Goal: Task Accomplishment & Management: Manage account settings

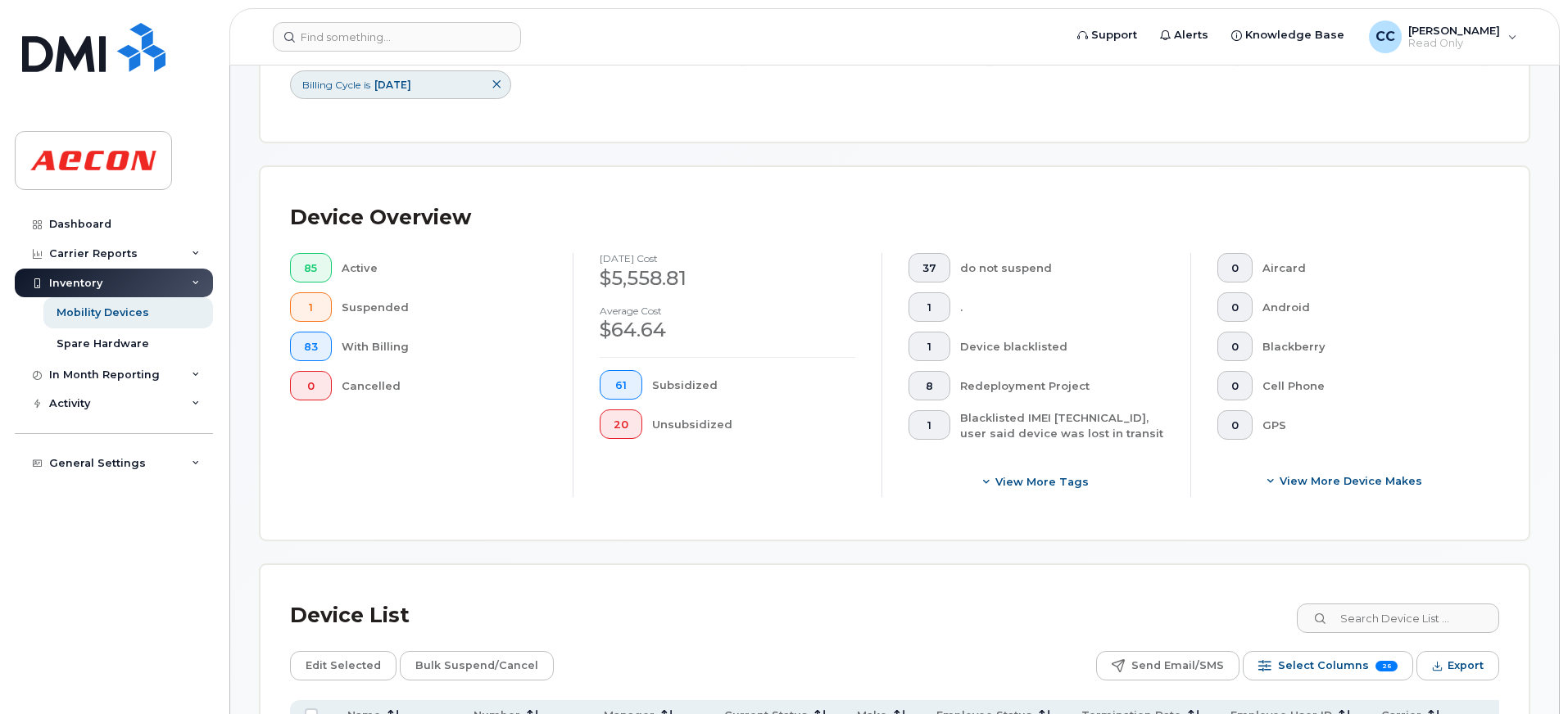
scroll to position [655, 0]
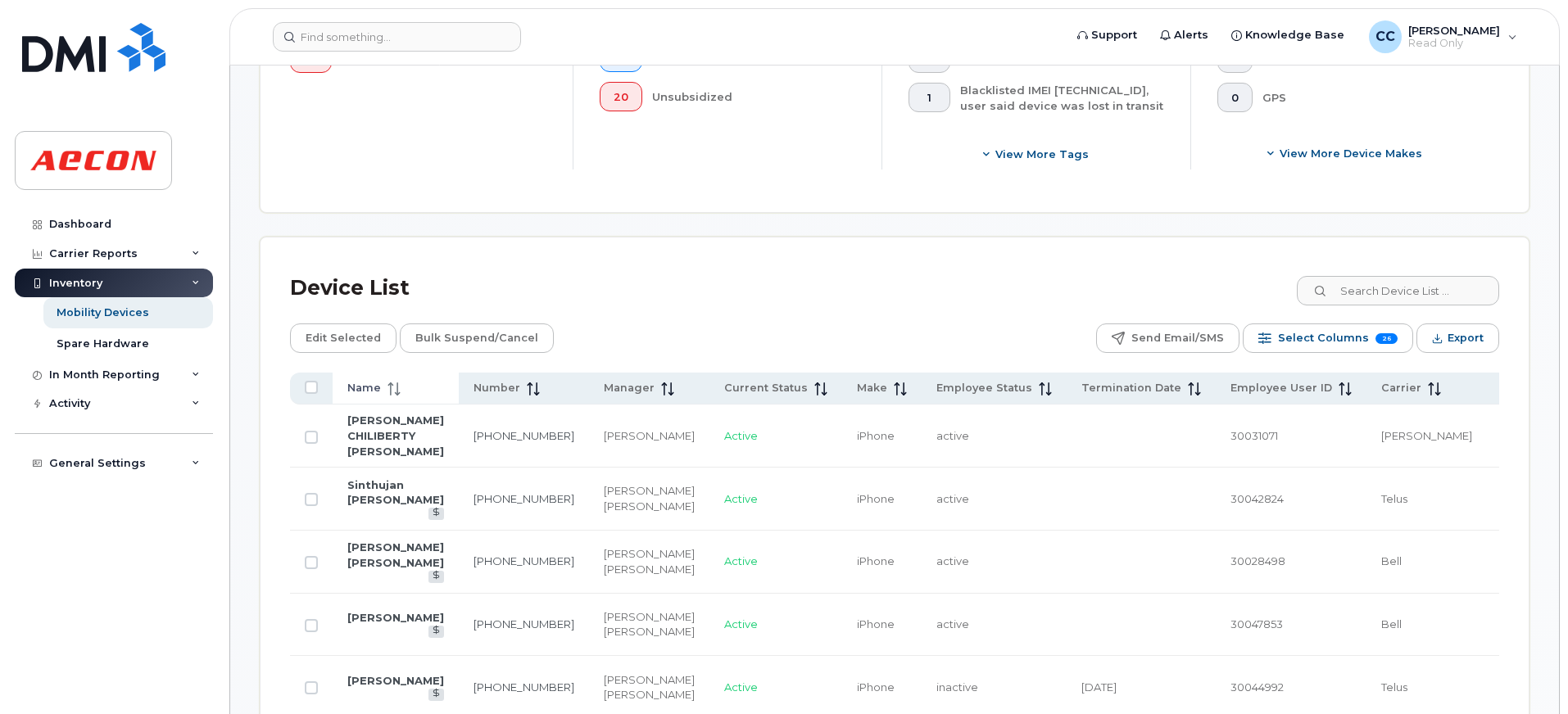
click at [377, 379] on th "Name" at bounding box center [395, 388] width 126 height 32
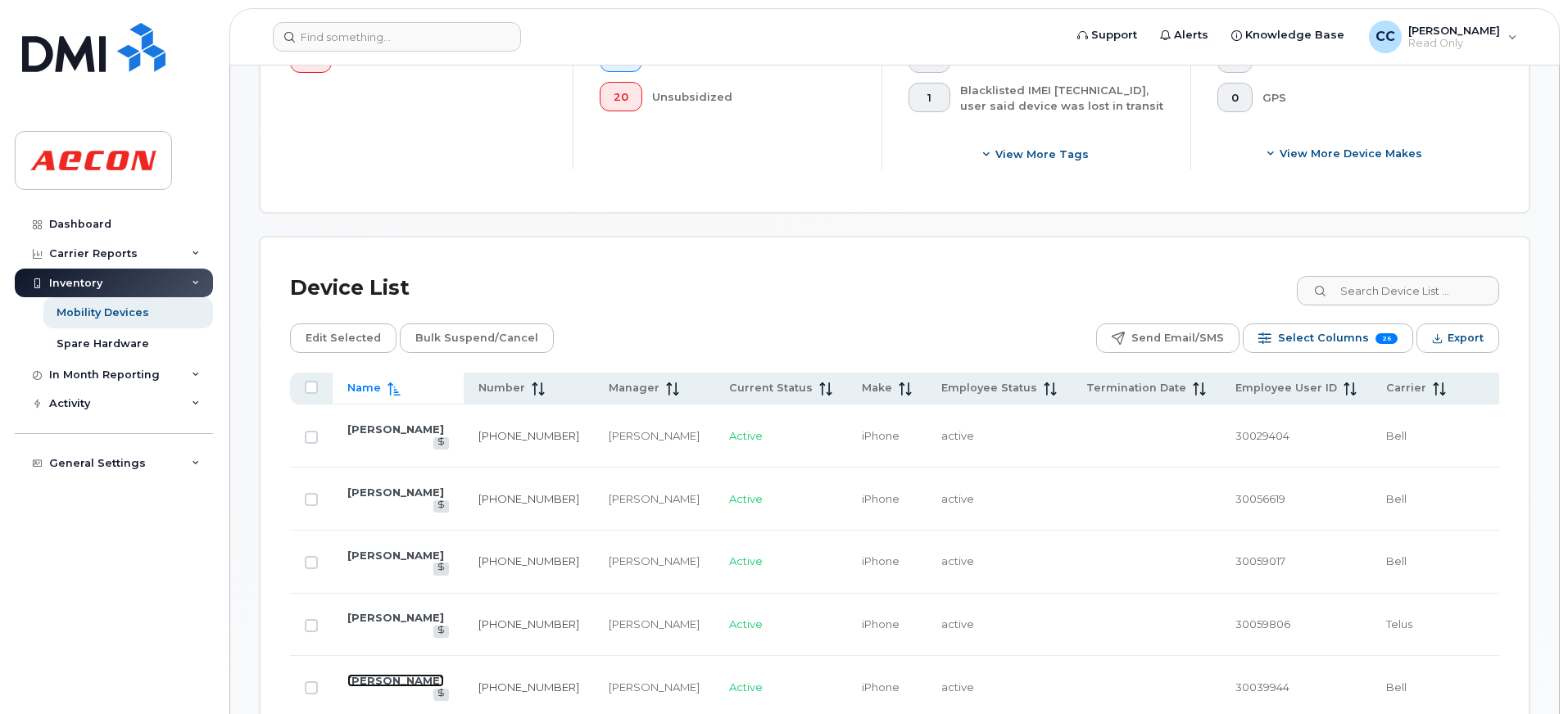
scroll to position [982, 0]
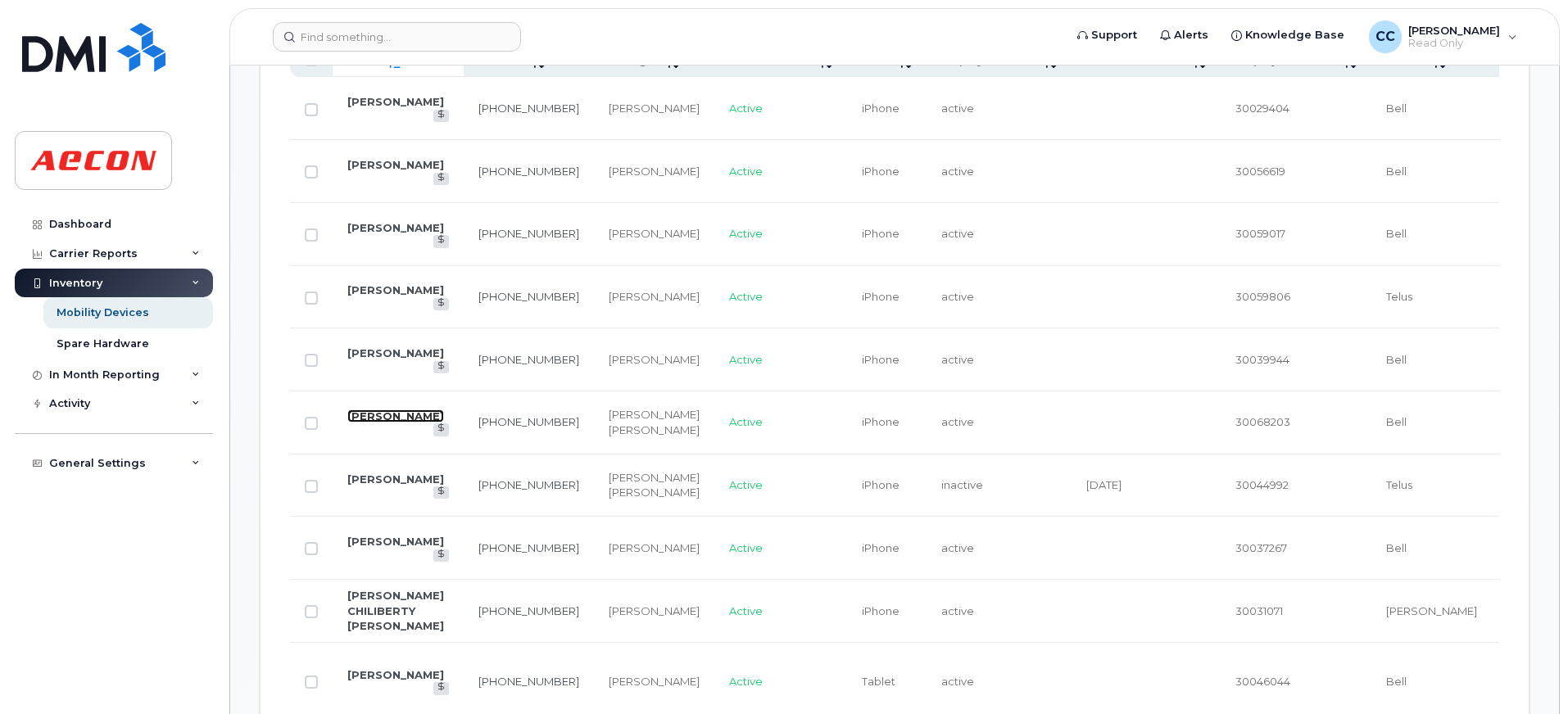
drag, startPoint x: 375, startPoint y: 421, endPoint x: 368, endPoint y: 409, distance: 13.9
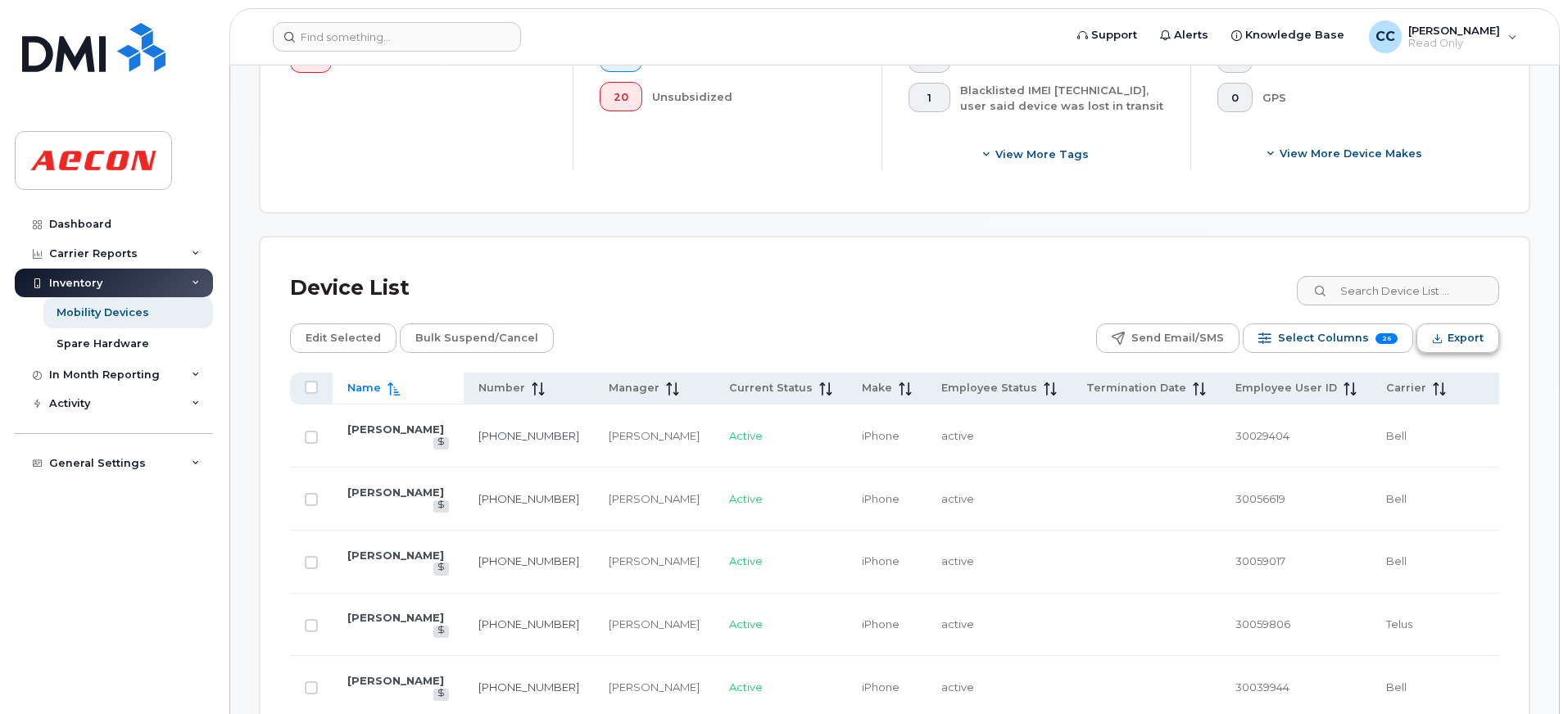
click at [1481, 330] on span "Export" at bounding box center [1465, 337] width 36 height 24
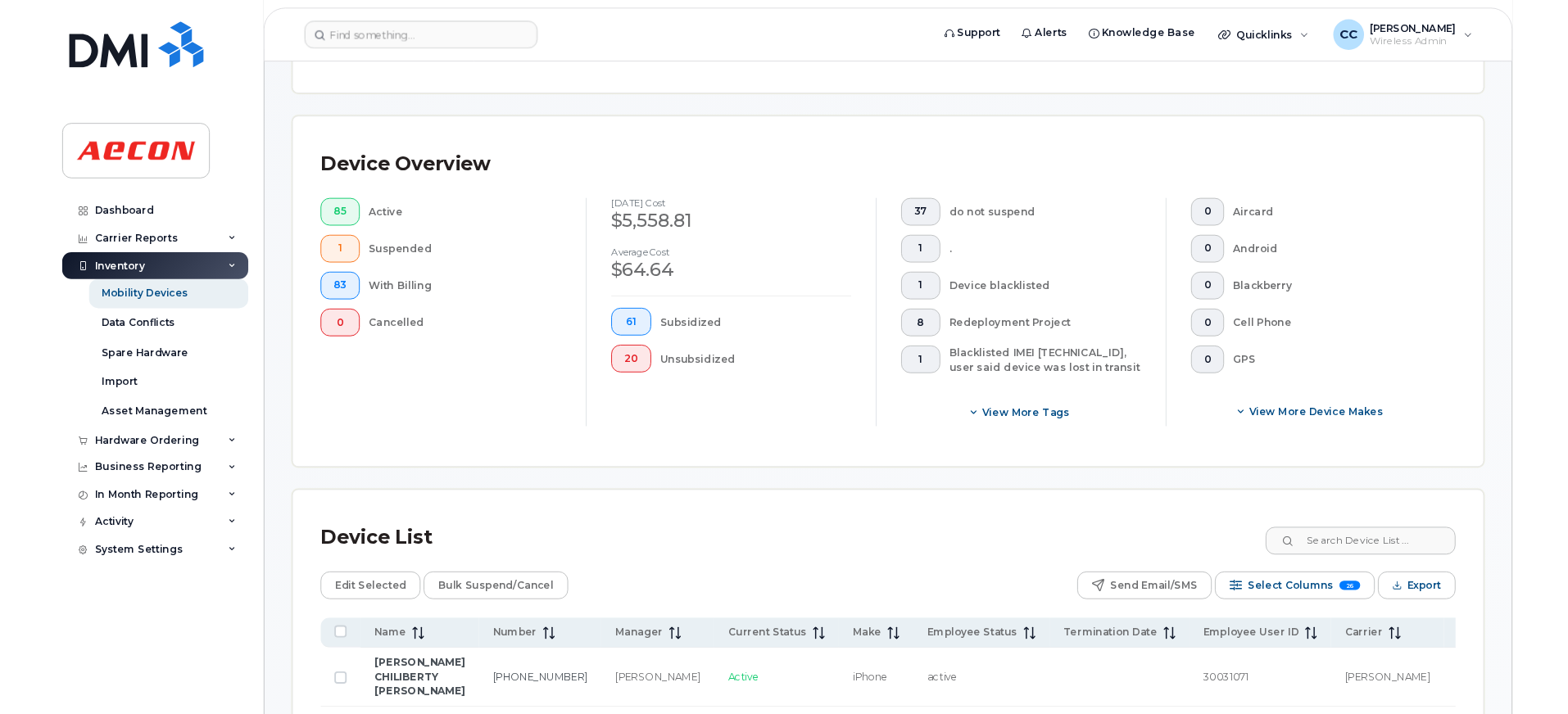
scroll to position [655, 0]
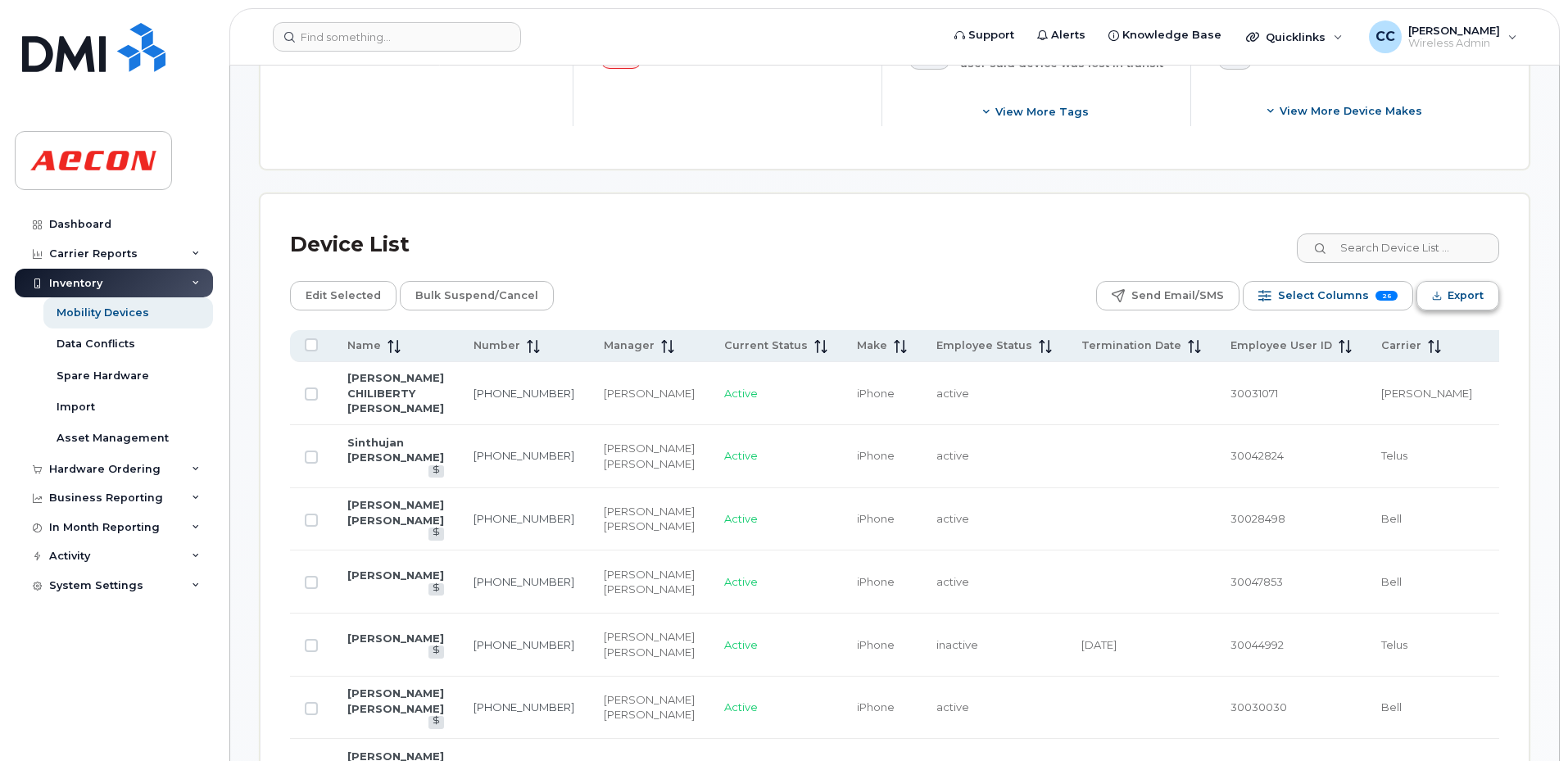
click at [1427, 289] on button "Export" at bounding box center [1458, 296] width 82 height 29
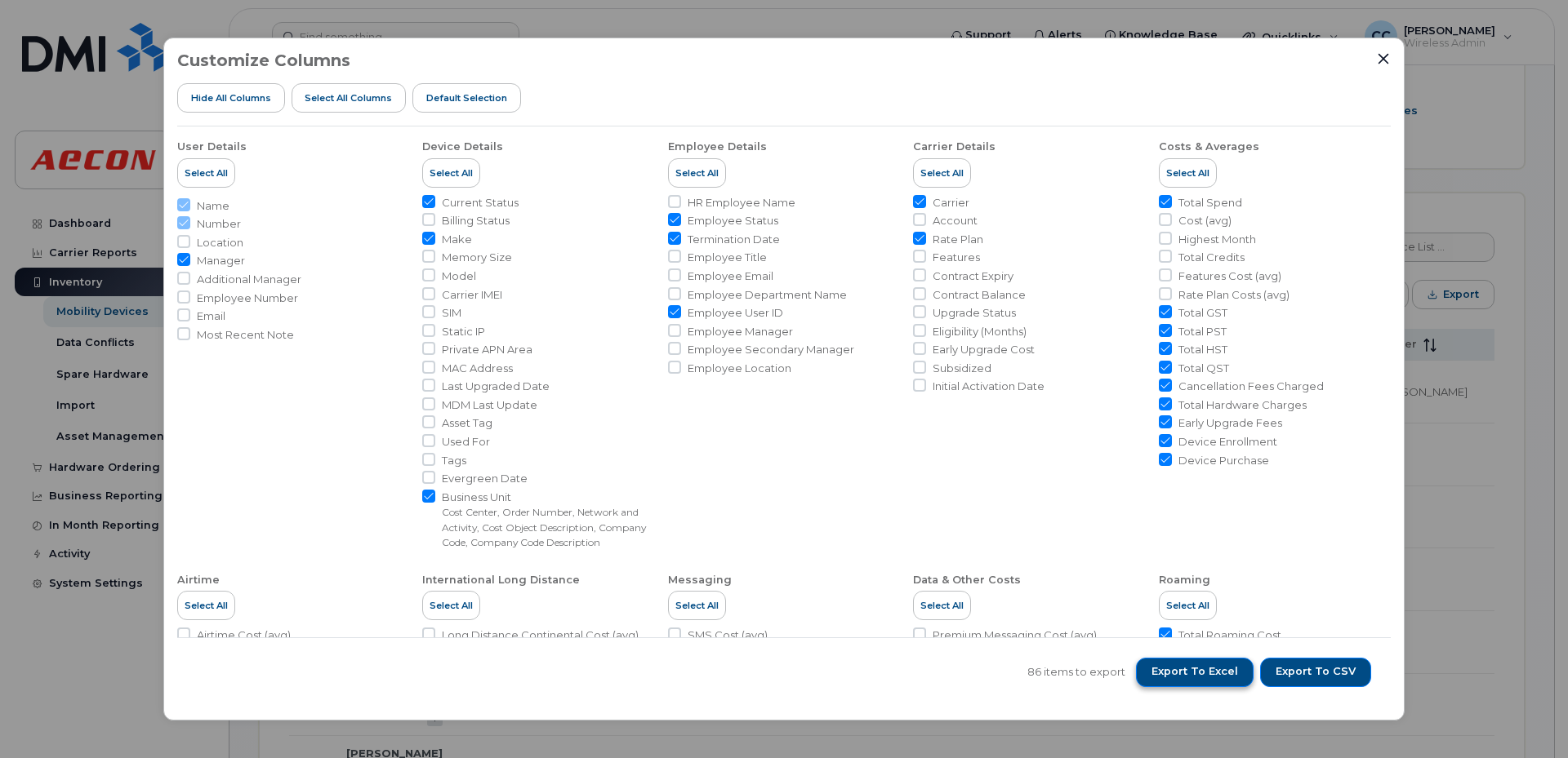
click at [1227, 676] on span "Export to Excel" at bounding box center [1195, 671] width 87 height 14
click at [1185, 672] on span "Export to Excel" at bounding box center [1195, 671] width 87 height 14
click at [1209, 667] on span "Export to Excel" at bounding box center [1195, 671] width 87 height 14
click at [1188, 664] on span "Export to Excel" at bounding box center [1195, 671] width 87 height 14
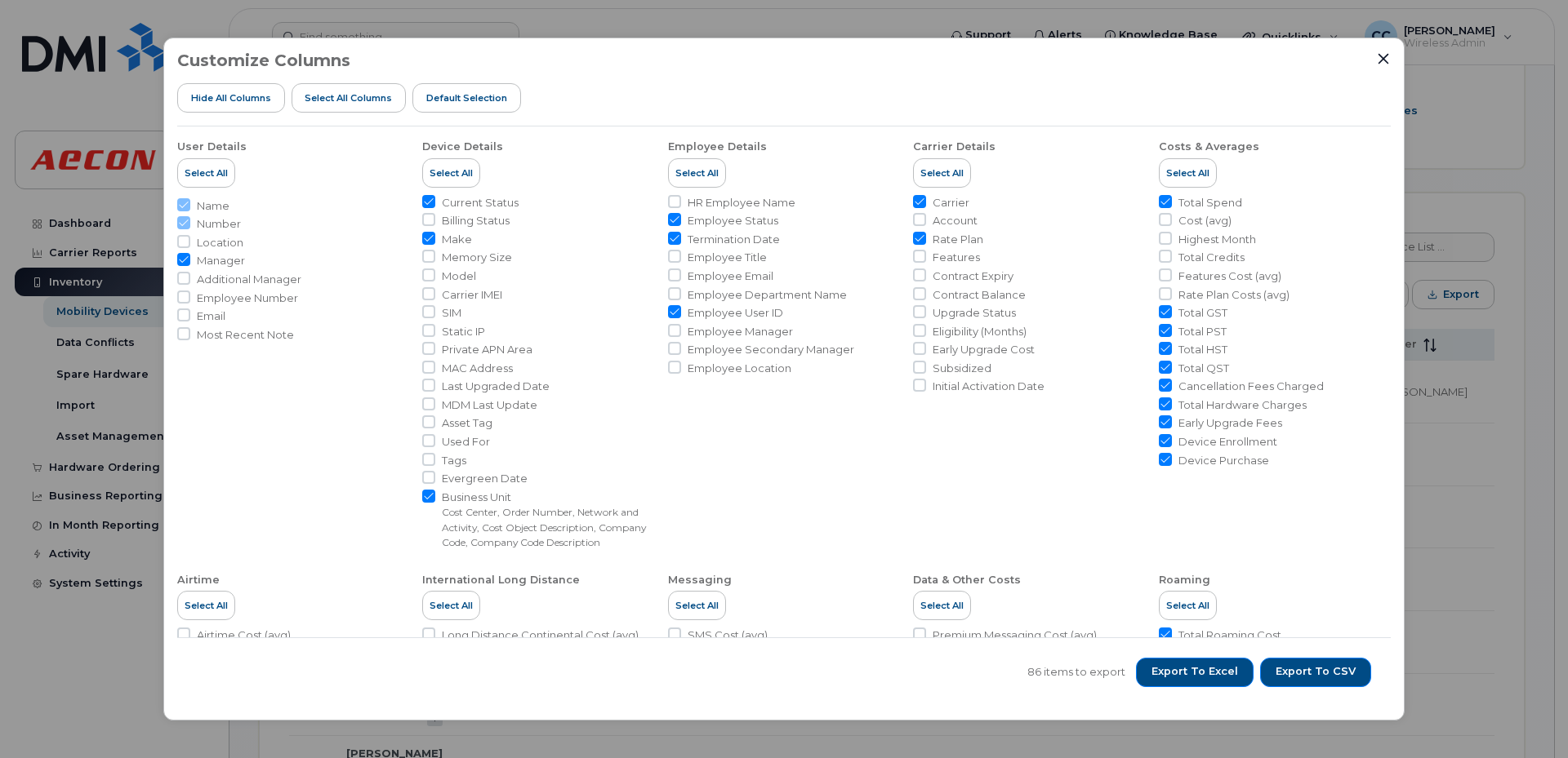
drag, startPoint x: 1188, startPoint y: 664, endPoint x: 595, endPoint y: 323, distance: 684.1
click at [1188, 664] on span "Export to Excel" at bounding box center [1195, 671] width 87 height 14
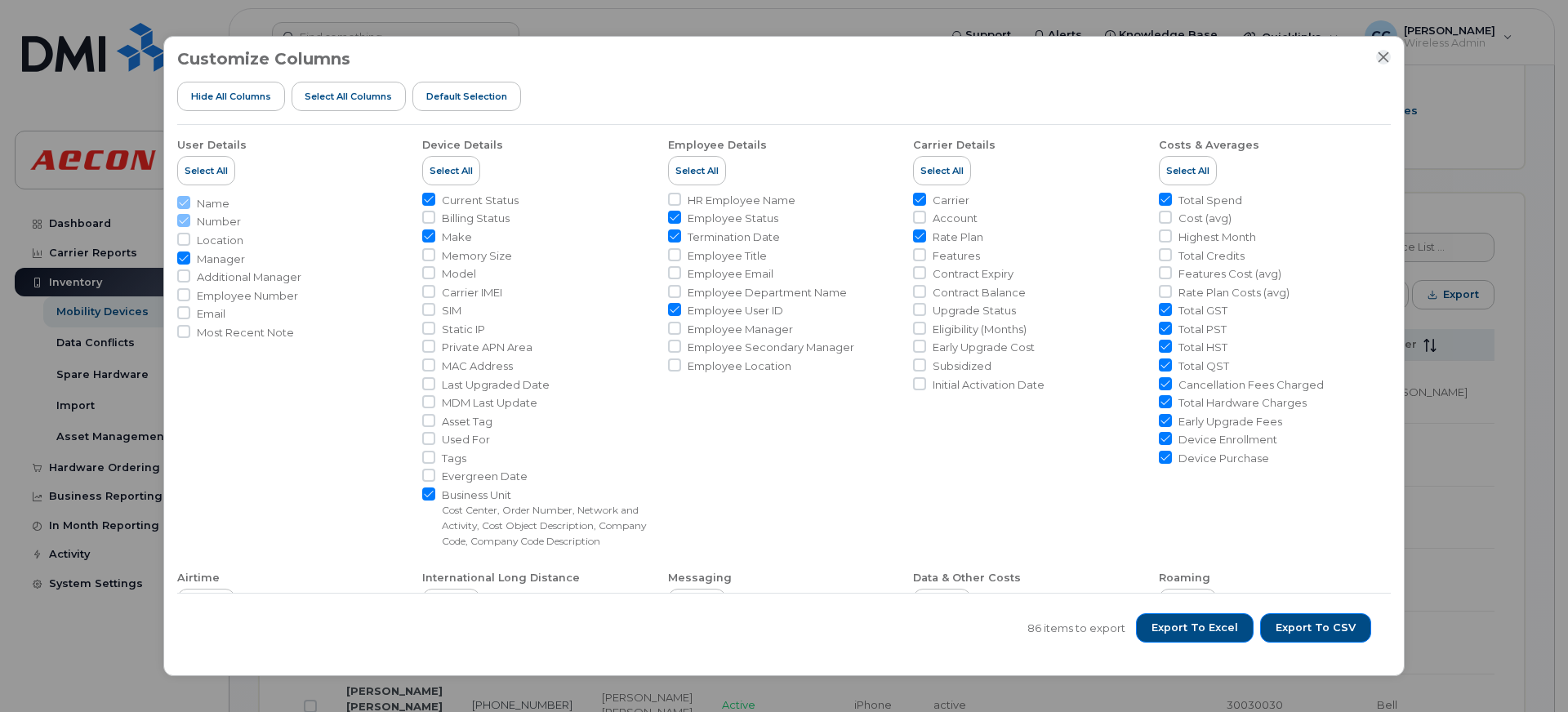
click at [1381, 50] on div at bounding box center [1383, 57] width 14 height 14
click at [1372, 53] on div "Customize Columns Hide All Columns Select all Columns Default Selection" at bounding box center [784, 88] width 1213 height 75
click at [1380, 53] on icon "Close" at bounding box center [1383, 56] width 11 height 11
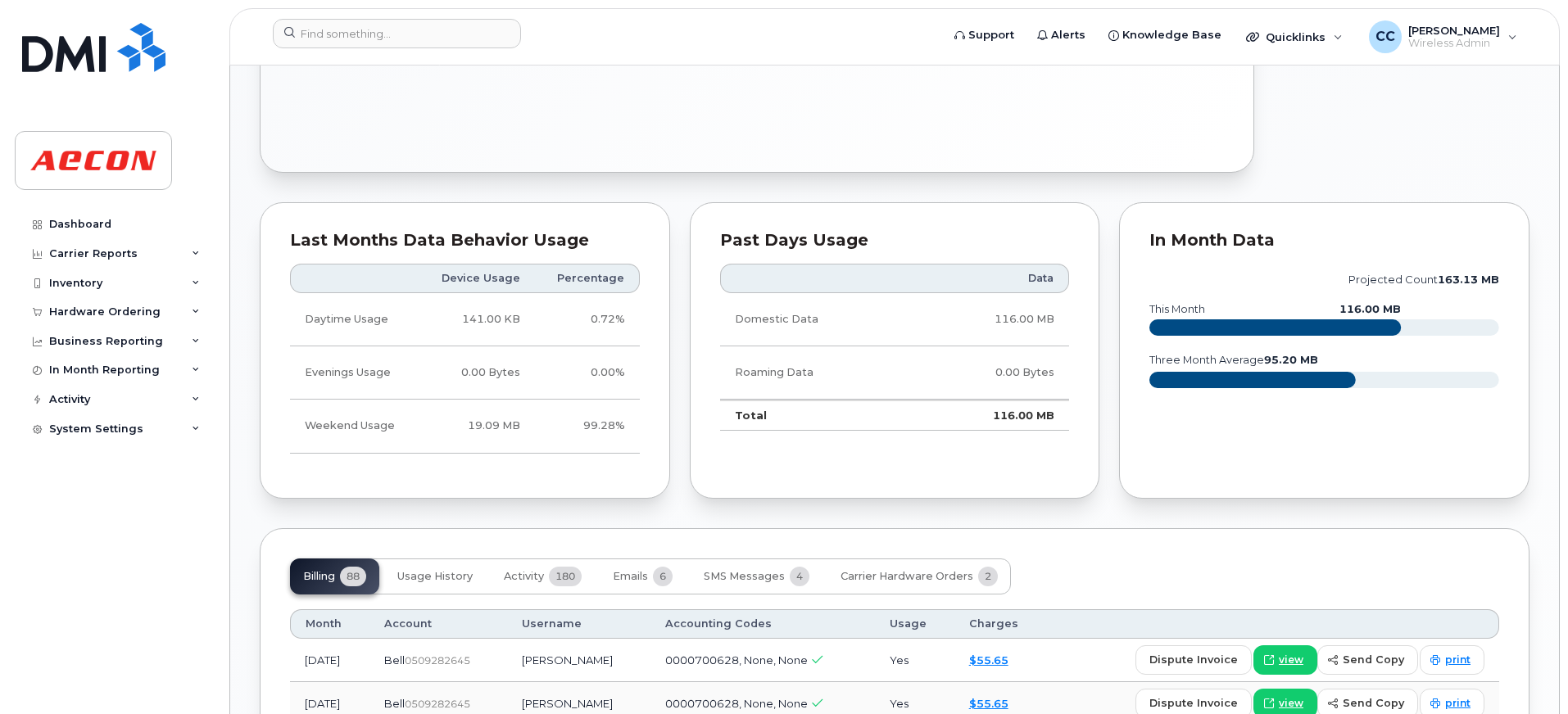
scroll to position [1310, 0]
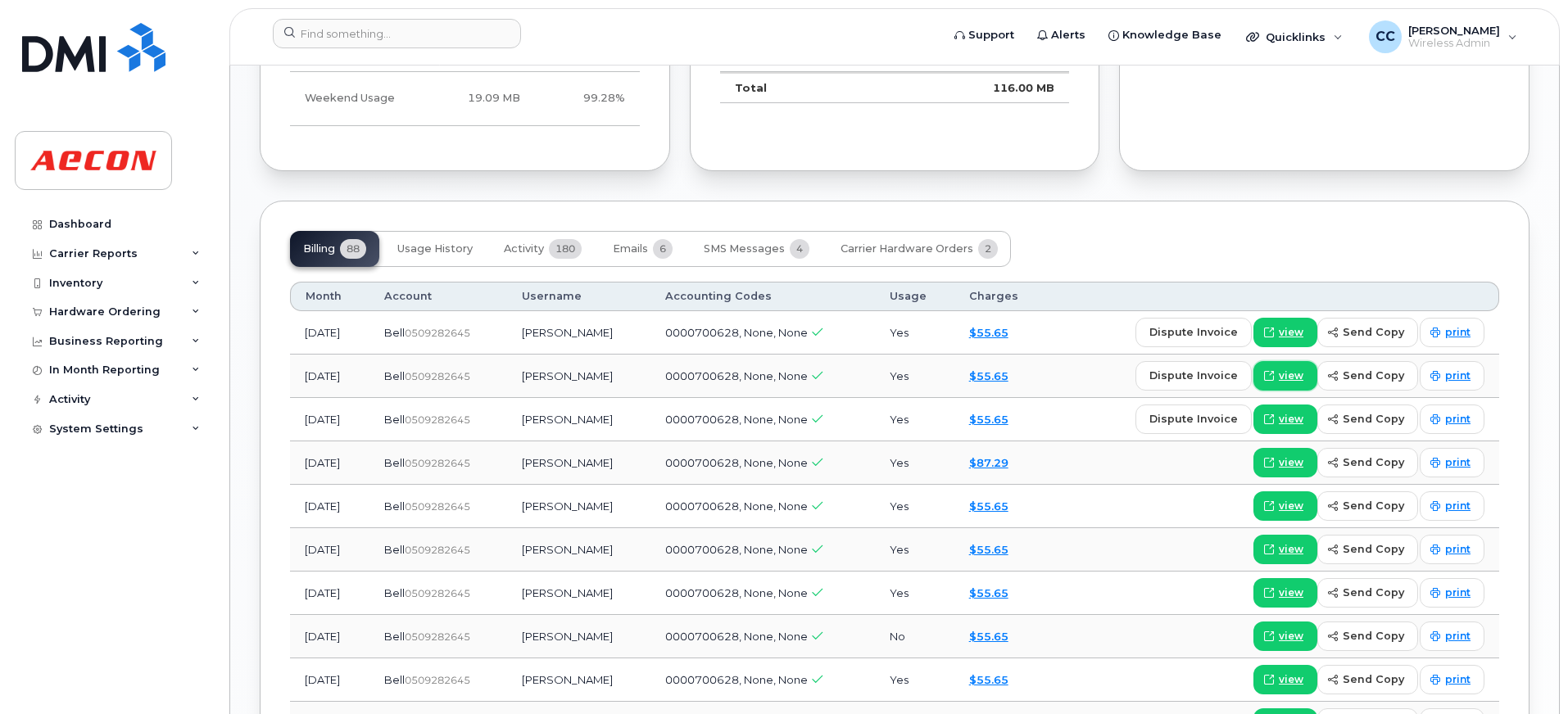
drag, startPoint x: 1296, startPoint y: 375, endPoint x: 780, endPoint y: 301, distance: 521.3
click at [1296, 375] on span "view" at bounding box center [1290, 375] width 24 height 15
click at [1453, 379] on span "print" at bounding box center [1458, 375] width 25 height 15
click at [1451, 376] on span "print" at bounding box center [1458, 375] width 25 height 15
click at [1449, 380] on span "print" at bounding box center [1458, 375] width 25 height 15
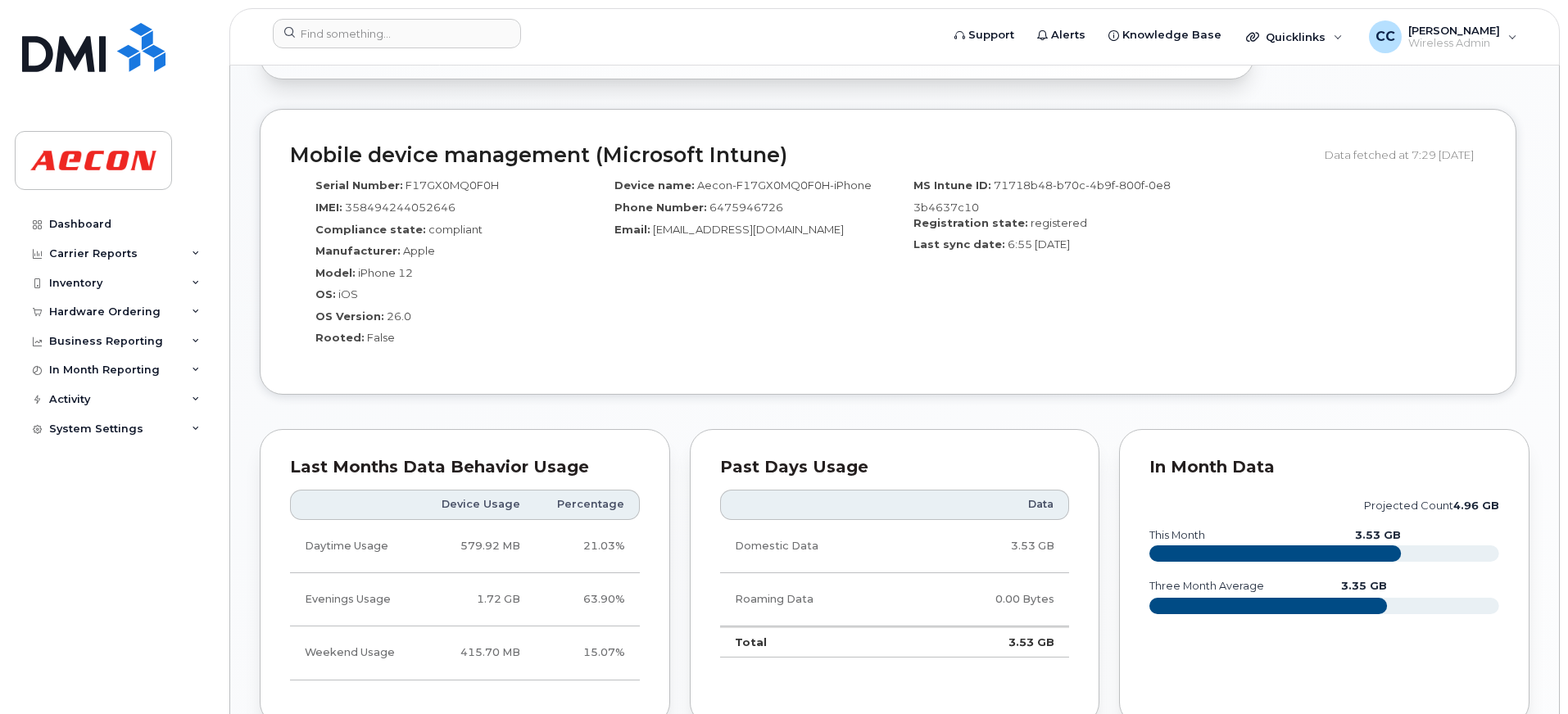
scroll to position [1638, 0]
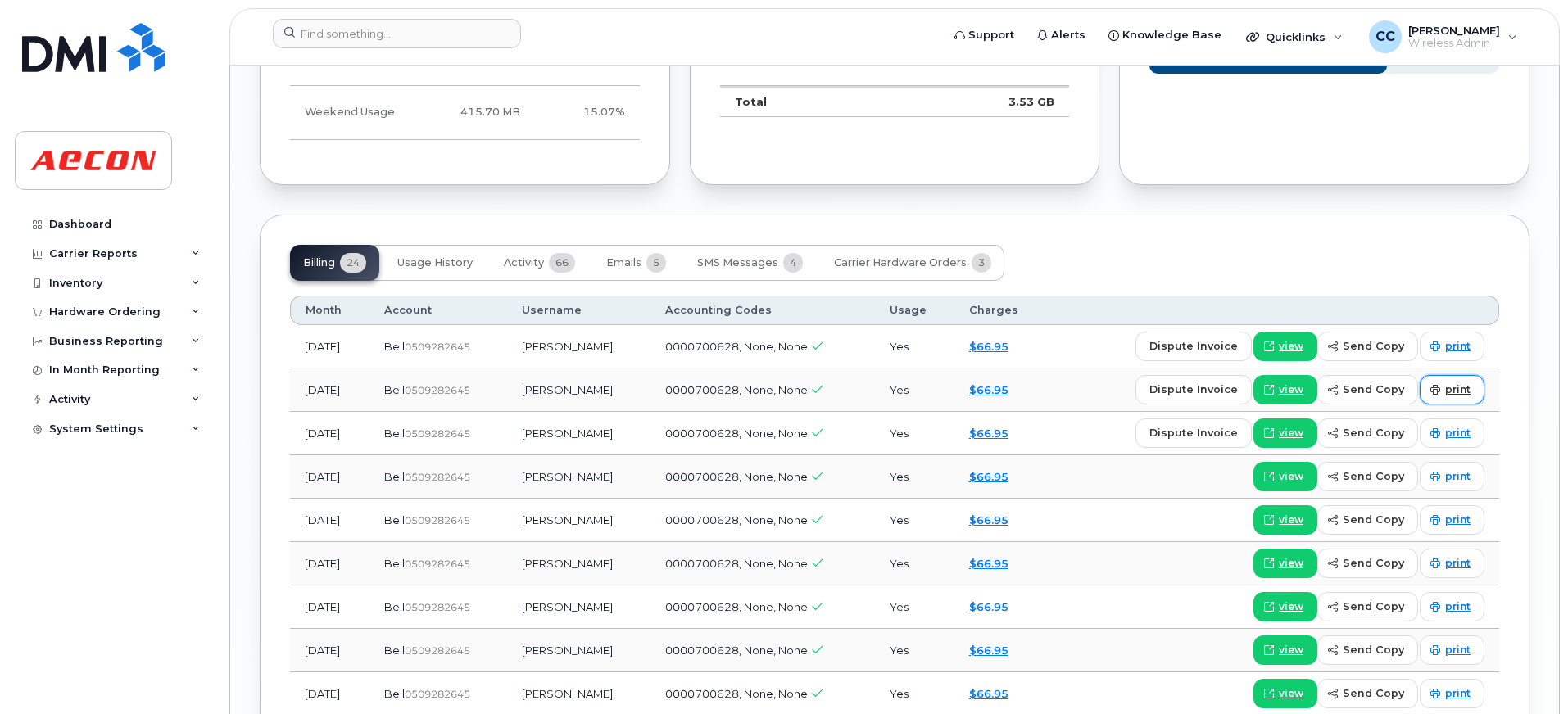
click at [1458, 384] on span "print" at bounding box center [1458, 389] width 25 height 15
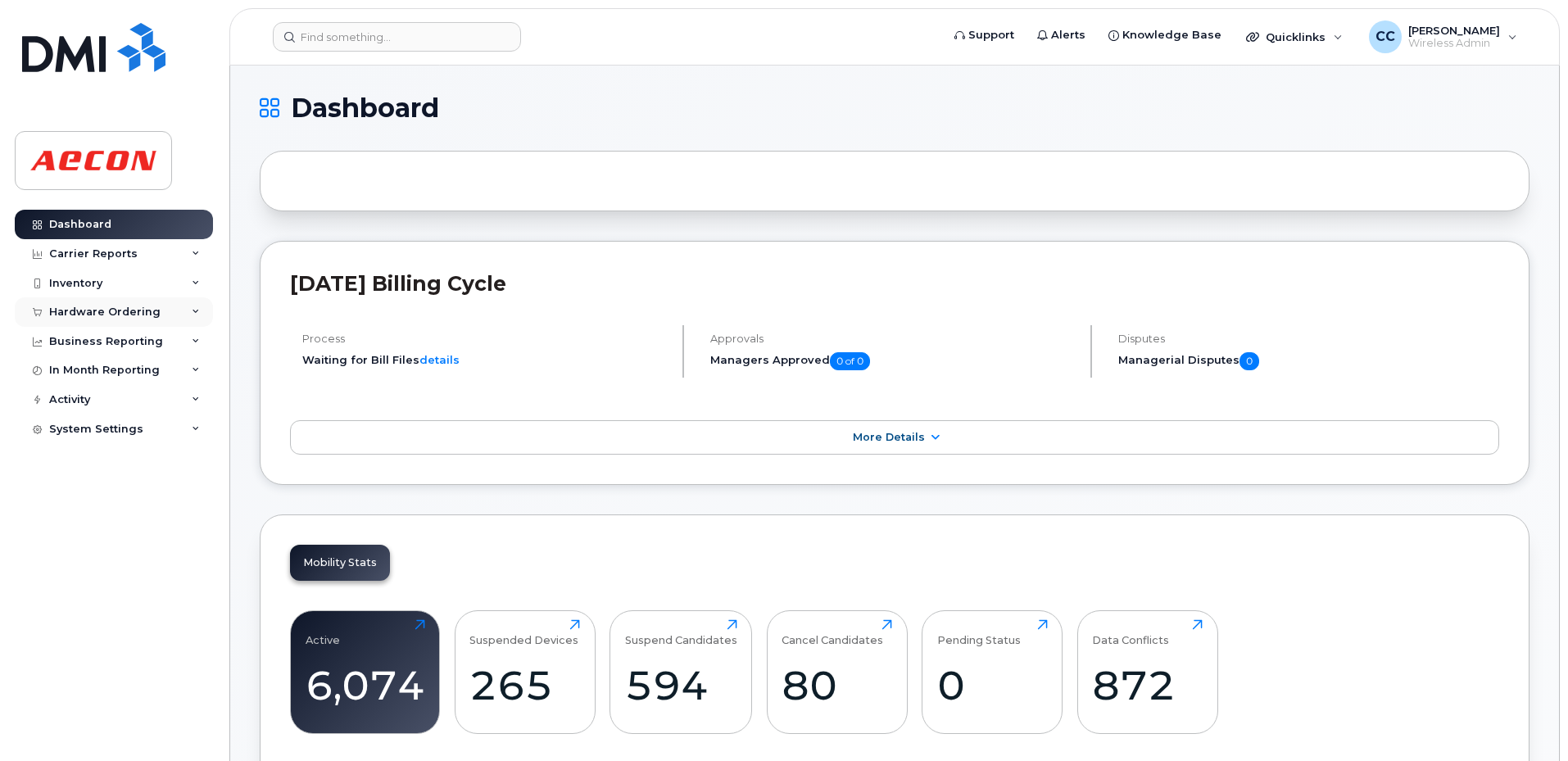
click at [94, 299] on div "Hardware Ordering" at bounding box center [113, 312] width 199 height 29
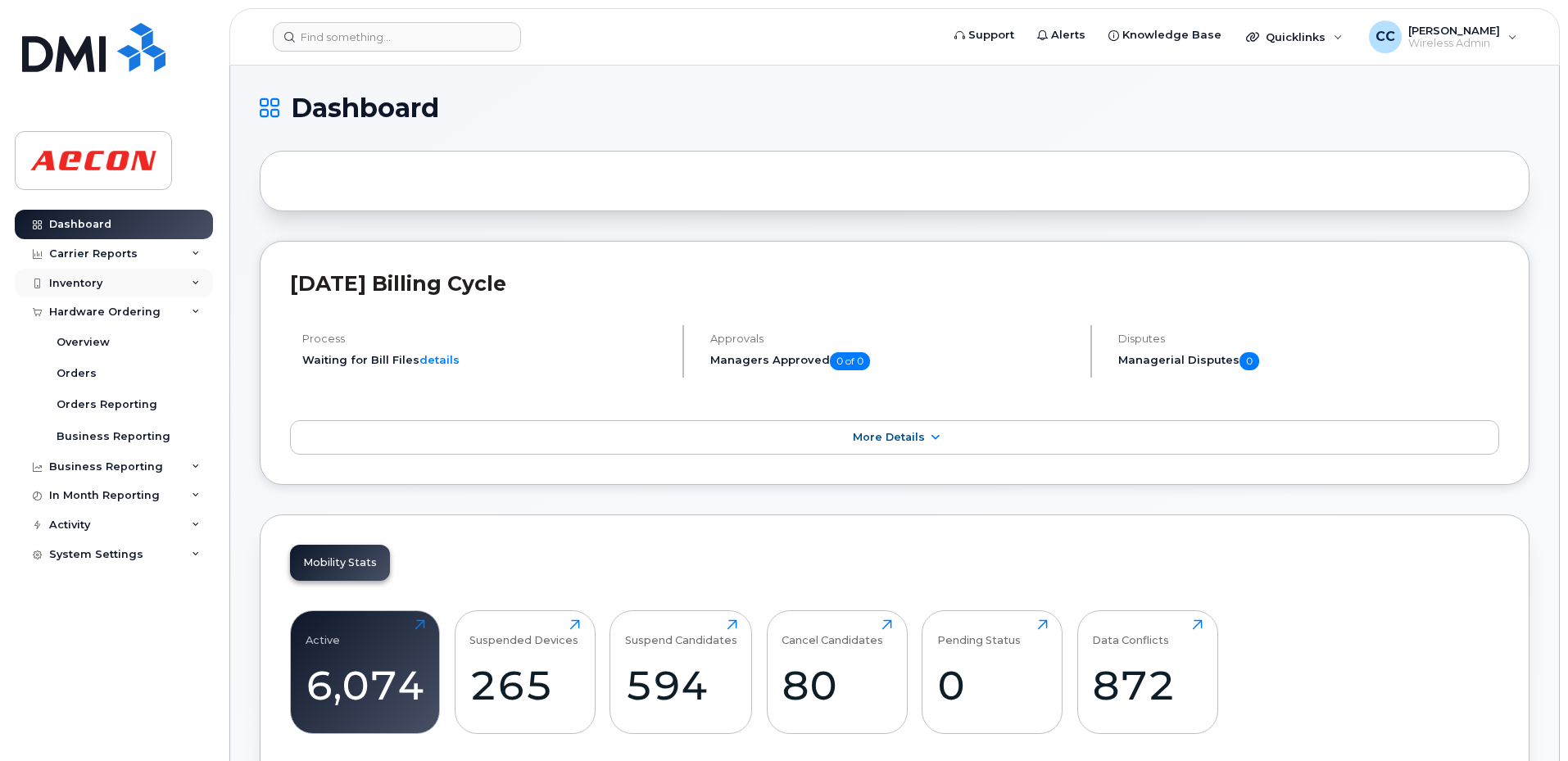
click at [104, 280] on div "Inventory" at bounding box center [113, 283] width 199 height 29
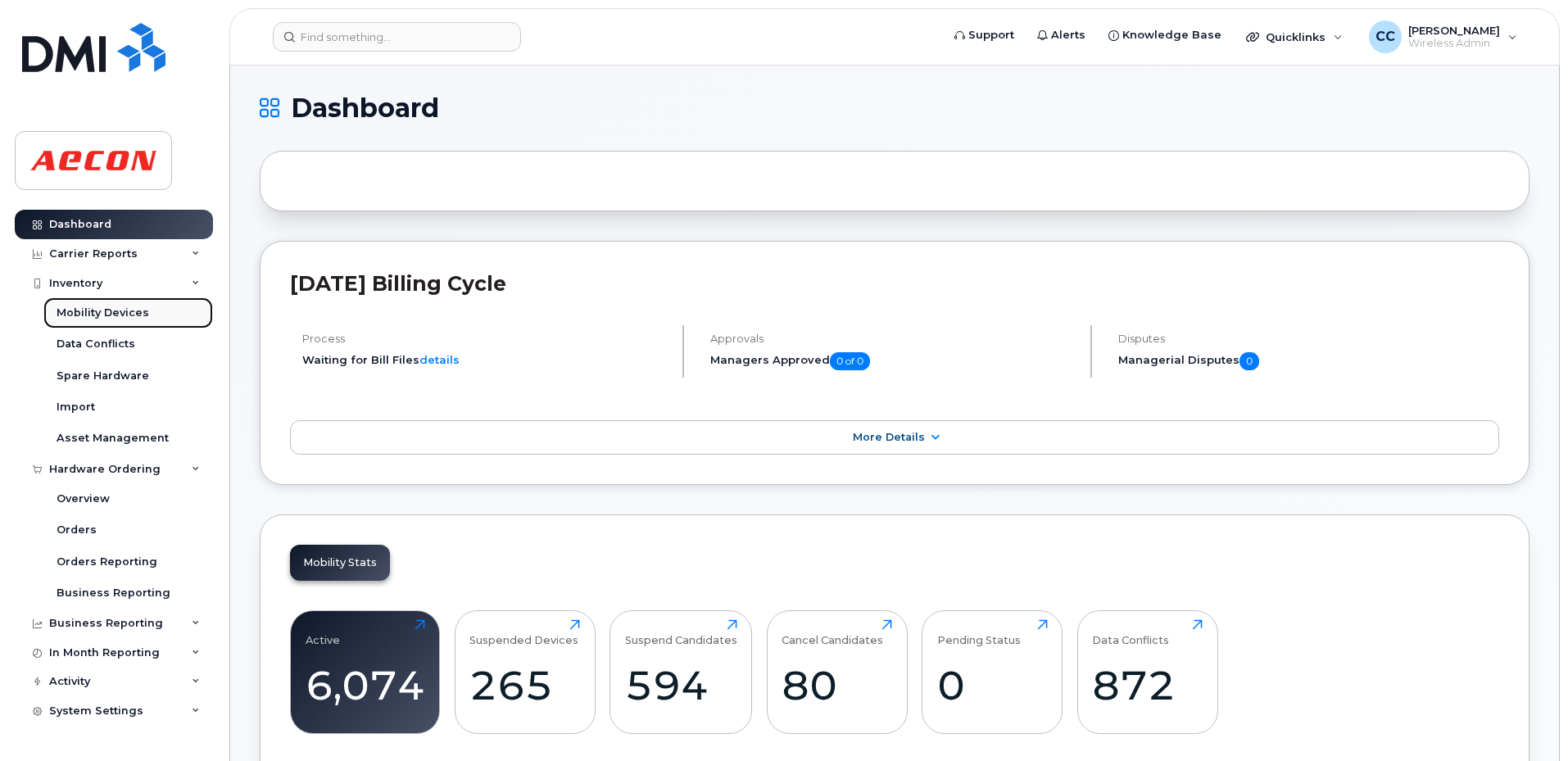
click at [109, 315] on div "Mobility Devices" at bounding box center [103, 312] width 93 height 15
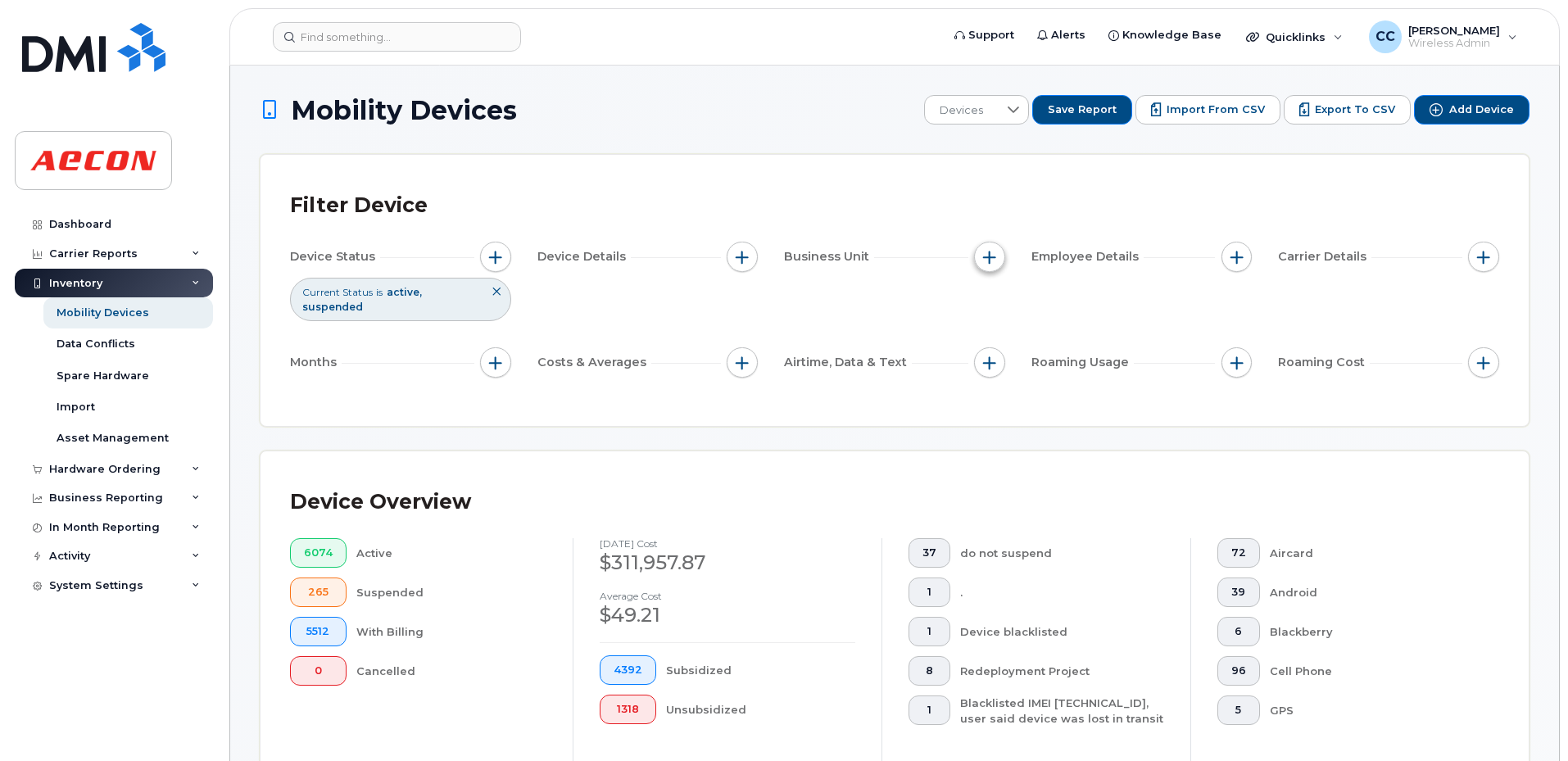
click at [993, 252] on span "button" at bounding box center [989, 258] width 14 height 14
click at [993, 335] on input "Cost Center" at bounding box center [994, 333] width 14 height 14
checkbox input "true"
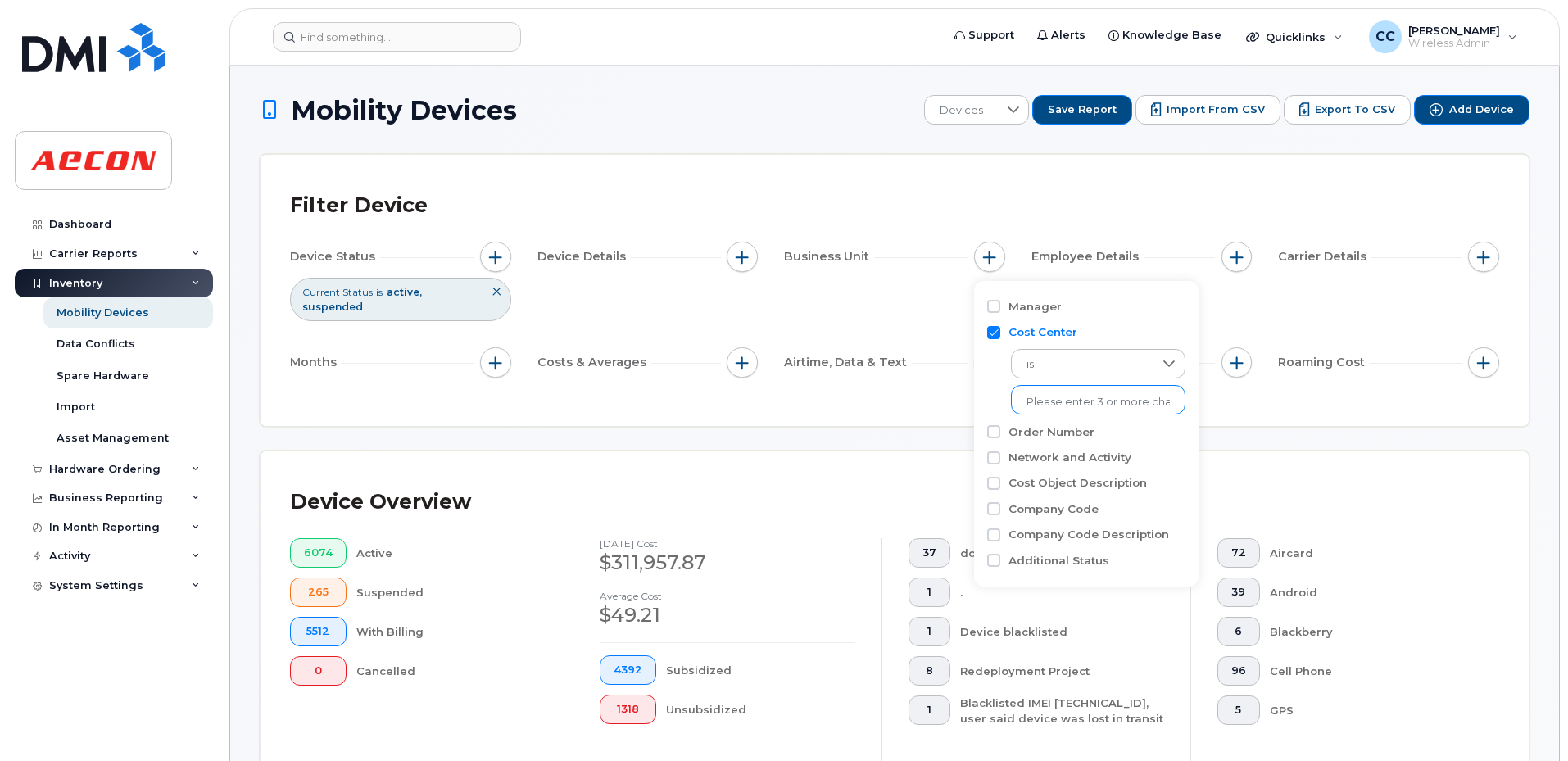
click at [1054, 390] on li at bounding box center [1098, 401] width 143 height 24
click at [1075, 403] on input "text" at bounding box center [1098, 401] width 143 height 15
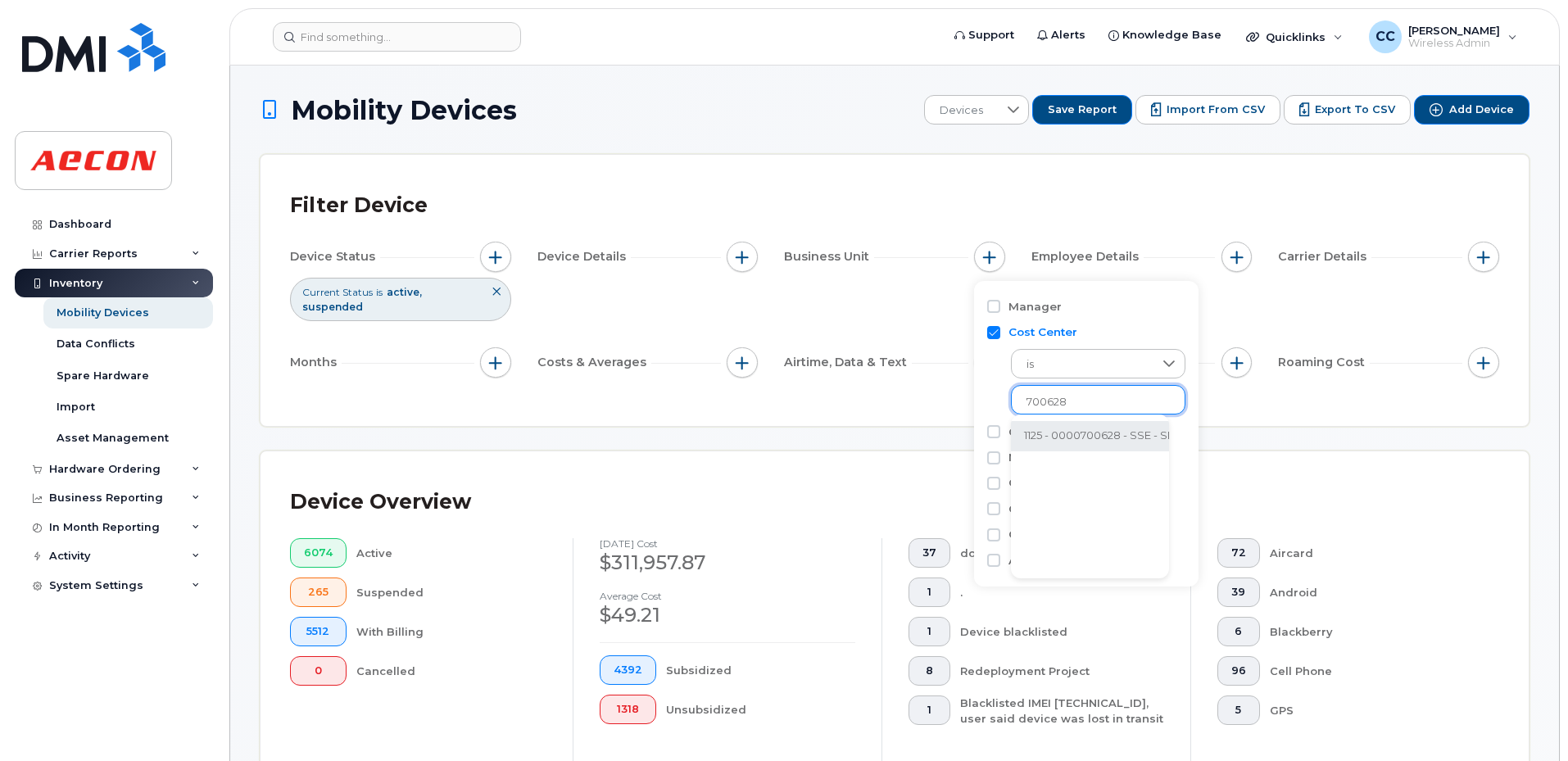
type input "700628"
click at [1080, 439] on li "1125 - 0000700628 - SSE - SRS Overhead (Aecon internal)" at bounding box center [1175, 435] width 329 height 30
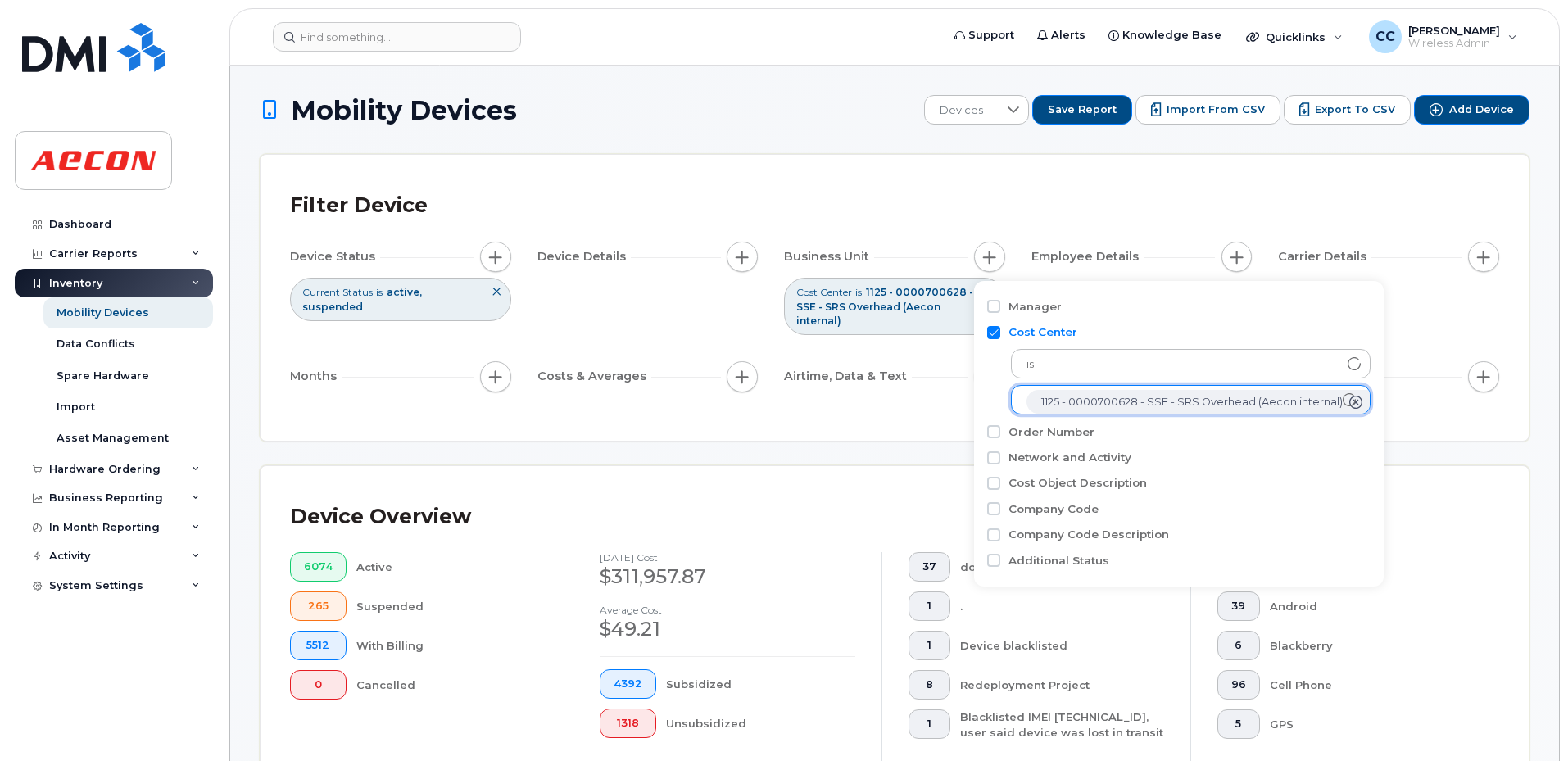
scroll to position [33, 0]
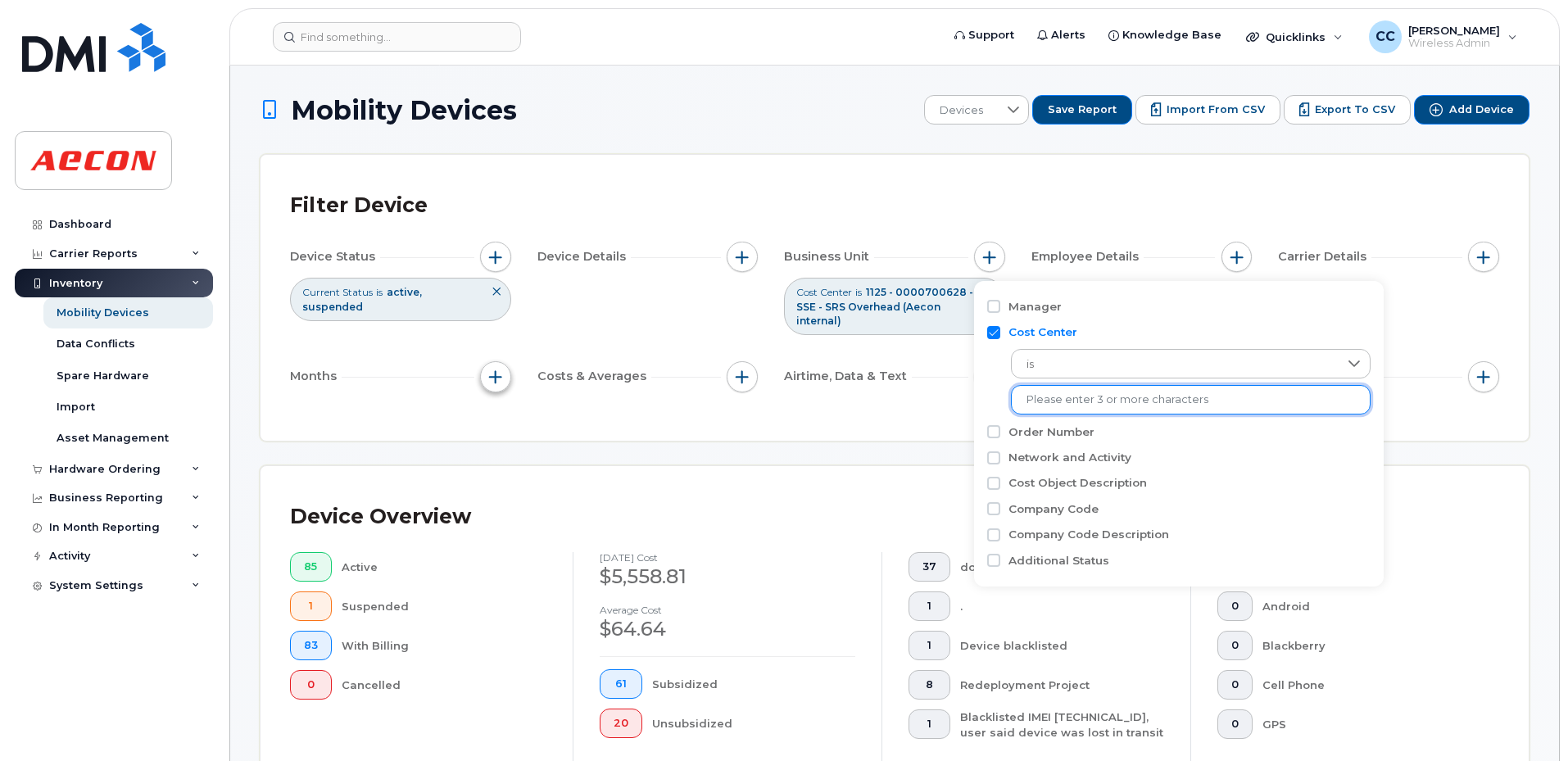
click at [493, 379] on span "button" at bounding box center [496, 377] width 14 height 14
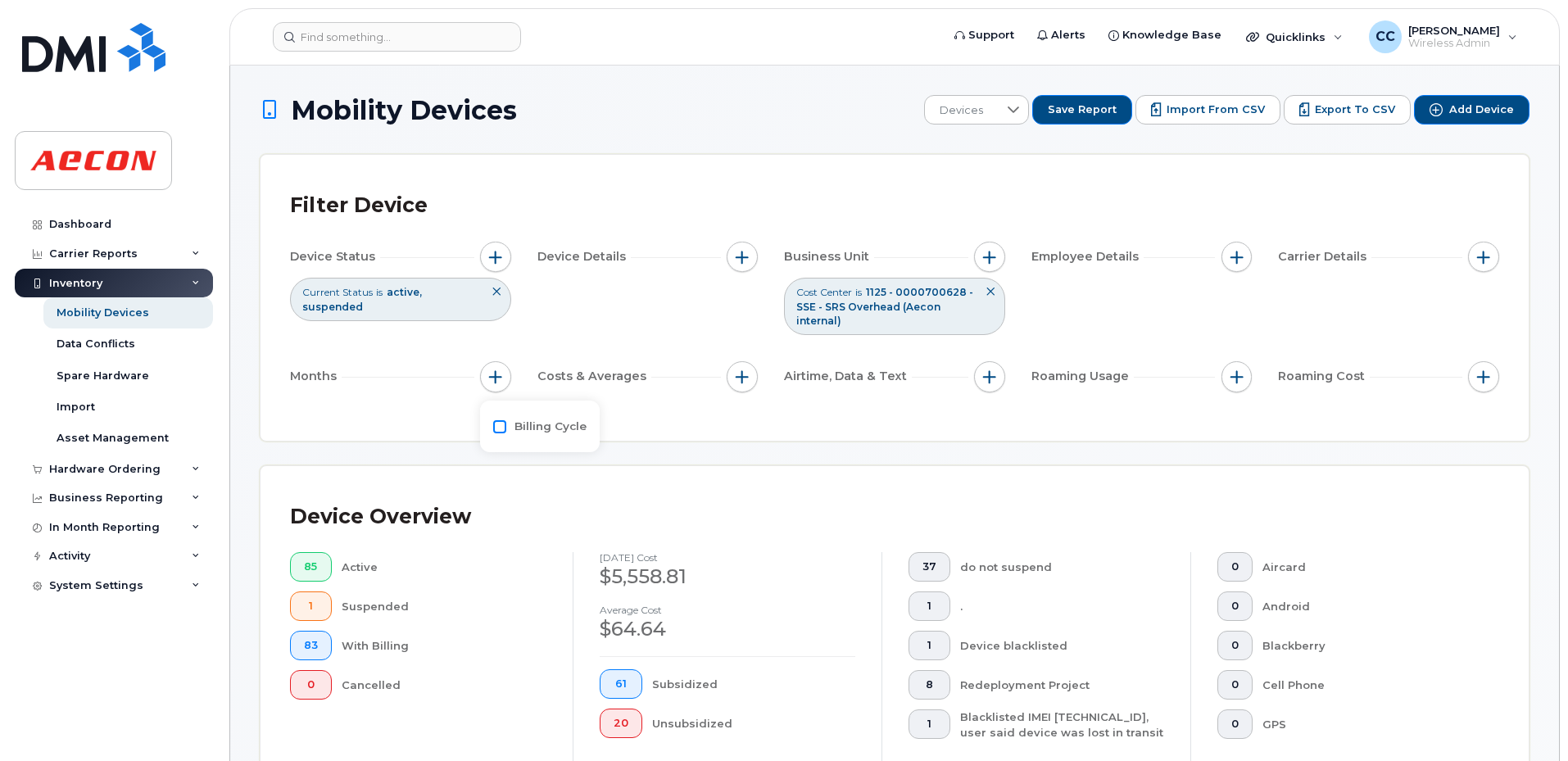
click at [497, 431] on input "Billing Cycle" at bounding box center [500, 428] width 14 height 14
checkbox input "true"
click at [565, 495] on icon at bounding box center [571, 493] width 14 height 14
click at [565, 672] on span "August 2025" at bounding box center [548, 666] width 35 height 16
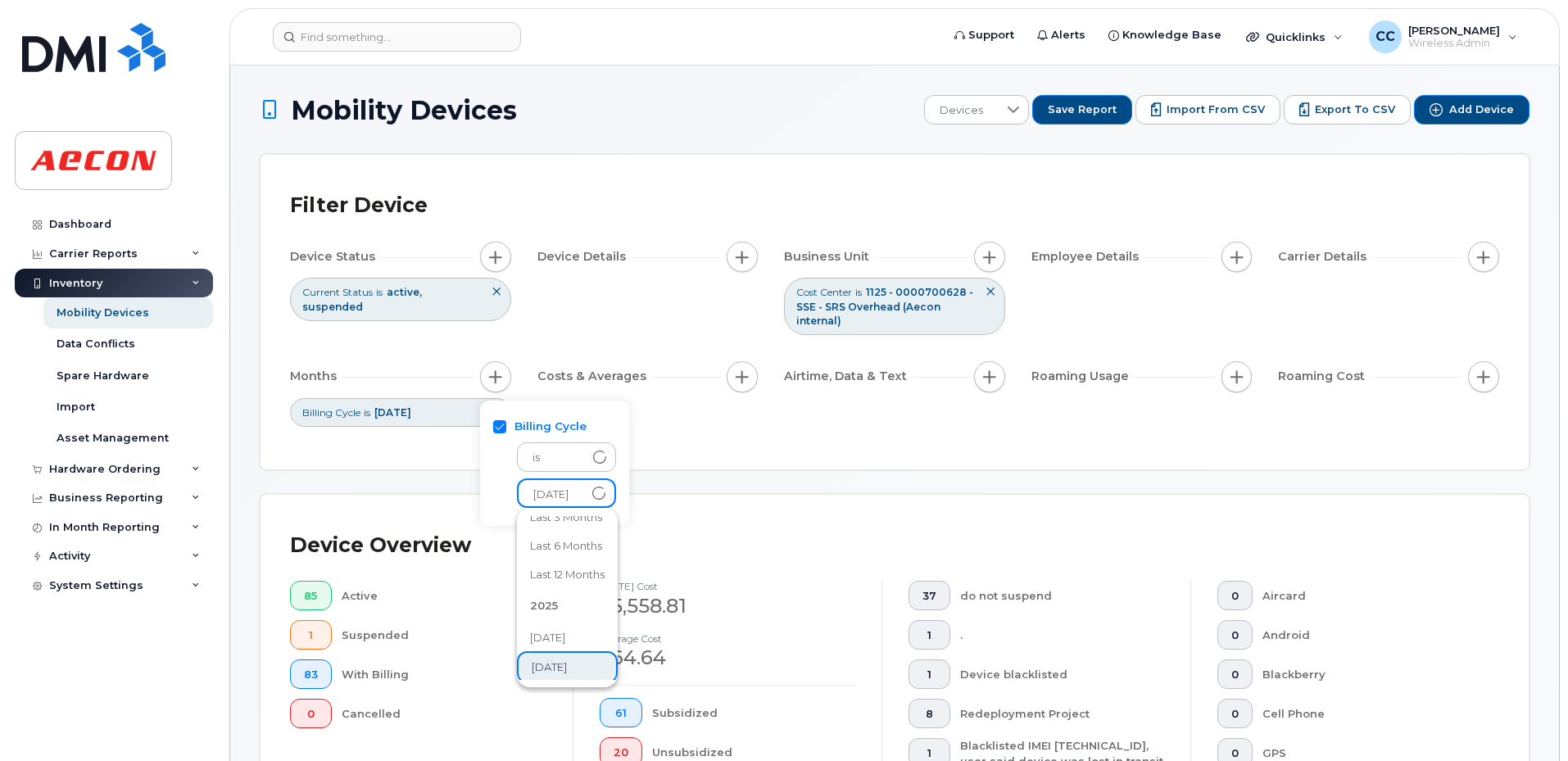
scroll to position [55, 0]
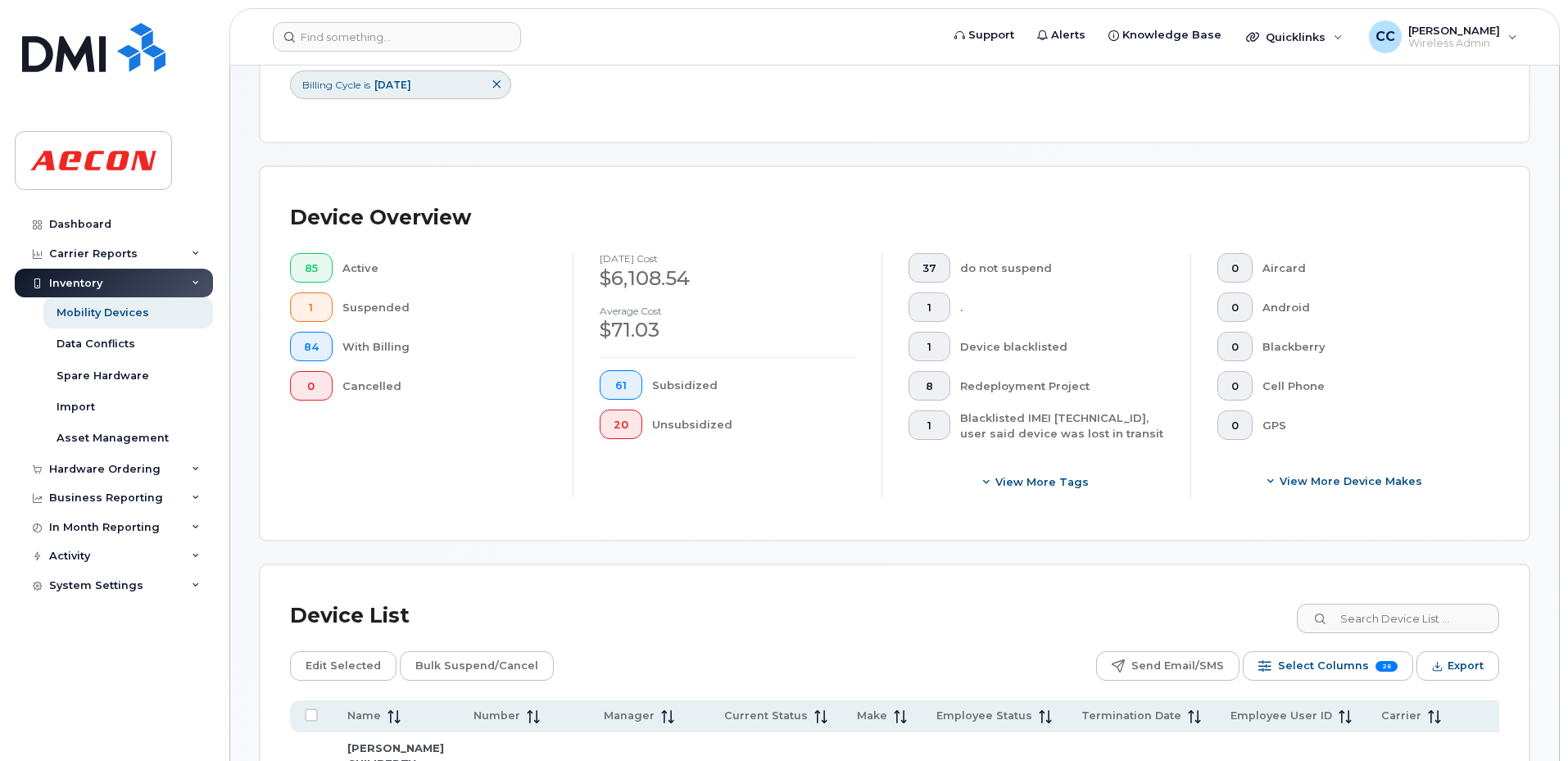
scroll to position [655, 0]
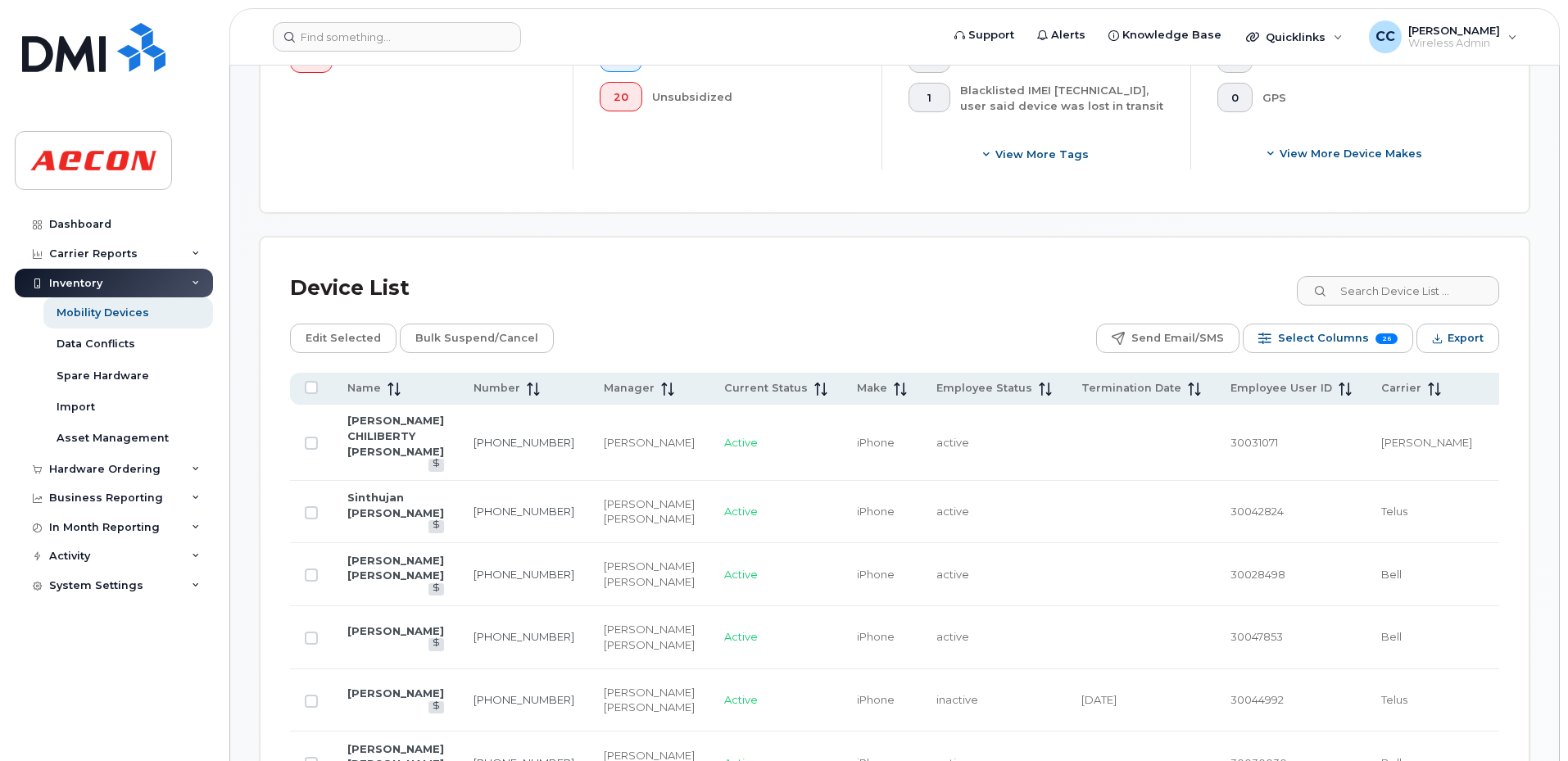
drag, startPoint x: 381, startPoint y: 385, endPoint x: 384, endPoint y: 429, distance: 44.1
click at [381, 385] on span at bounding box center [391, 388] width 19 height 15
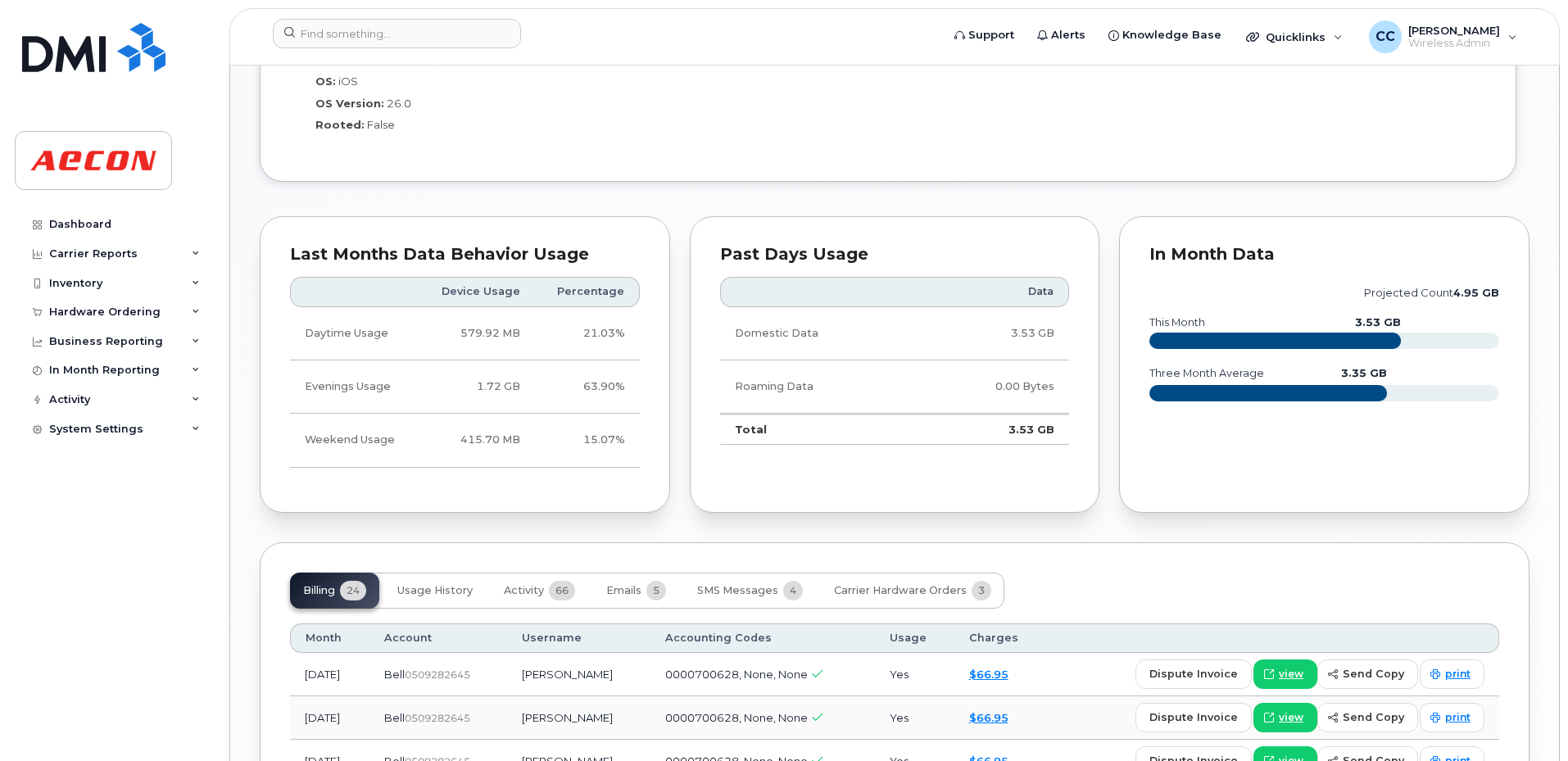
scroll to position [1639, 0]
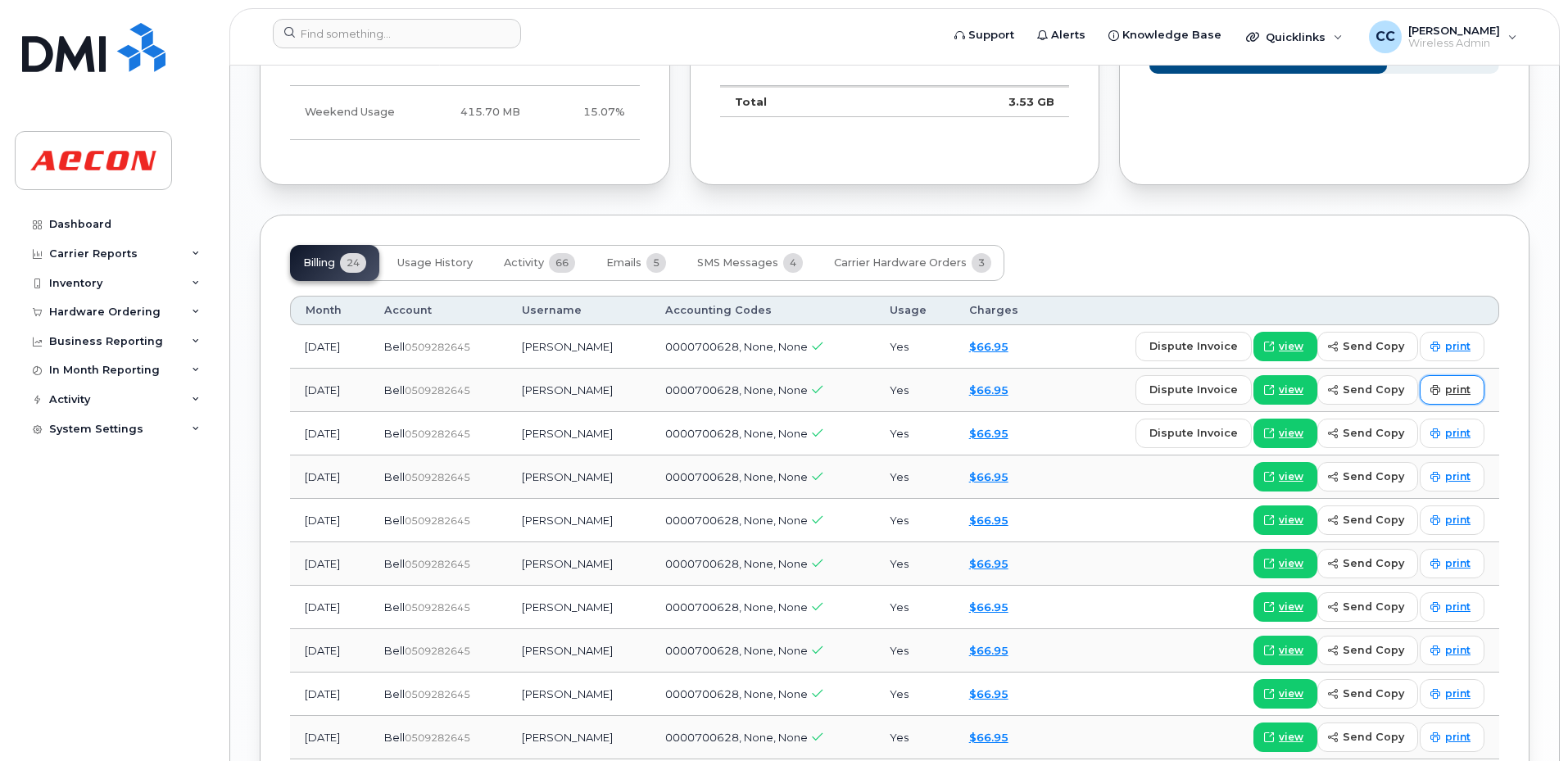
click at [1469, 387] on span "print" at bounding box center [1458, 390] width 25 height 15
click at [1376, 392] on span "send copy" at bounding box center [1372, 390] width 61 height 16
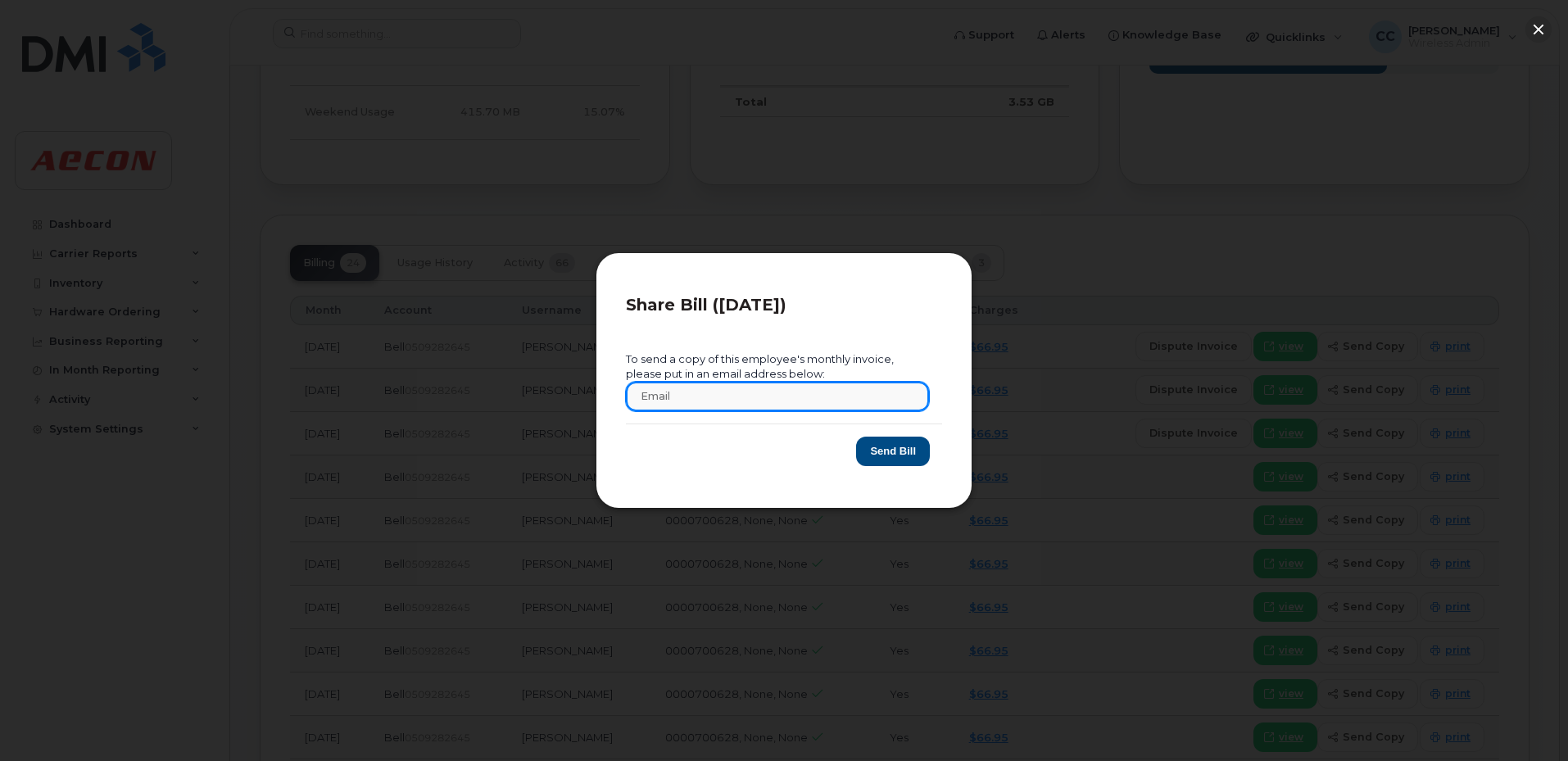
click at [672, 386] on input "text" at bounding box center [777, 396] width 303 height 29
type input "[EMAIL_ADDRESS][DOMAIN_NAME]"
click at [893, 457] on button "Send Bill" at bounding box center [893, 452] width 74 height 30
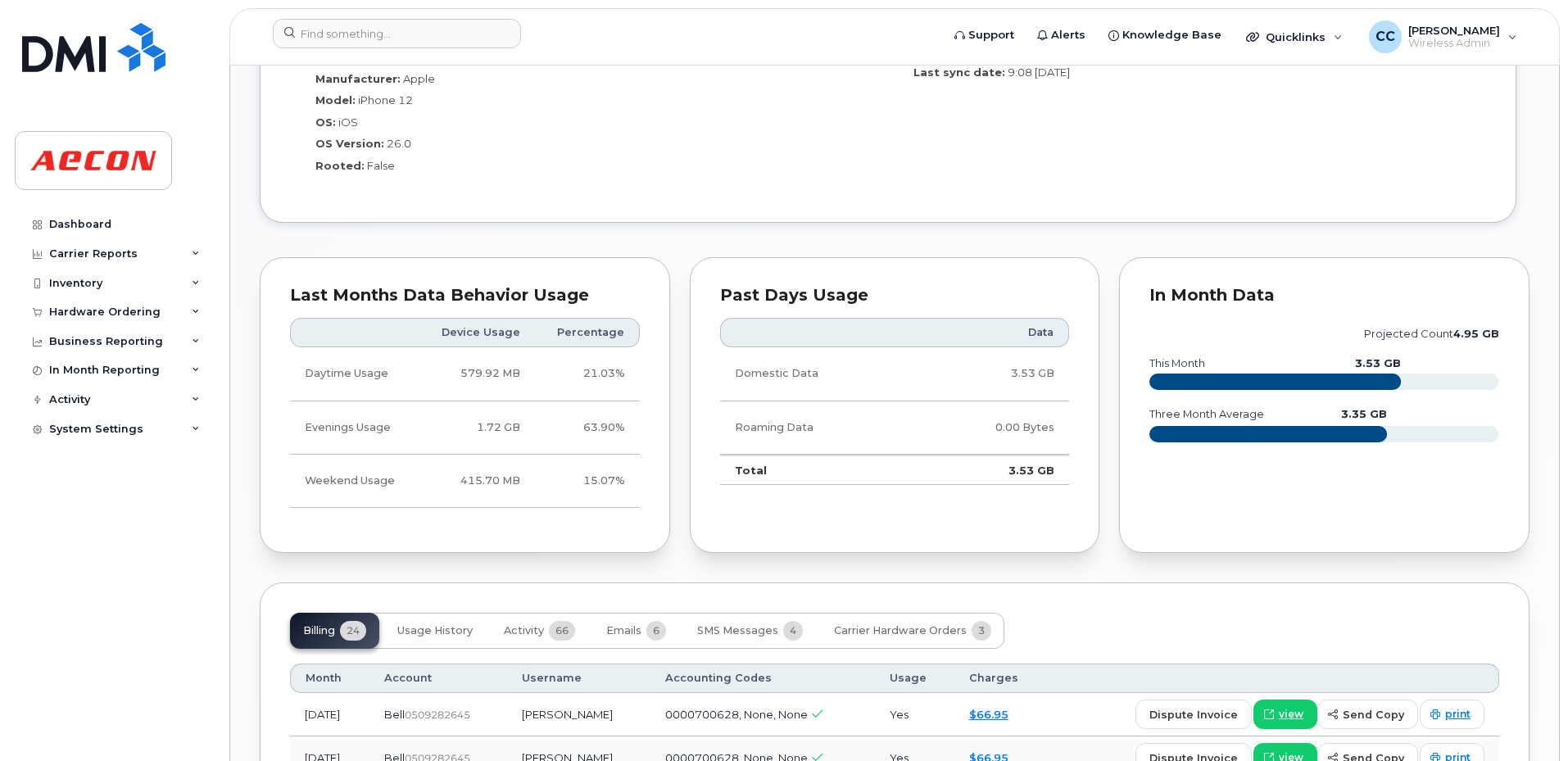
scroll to position [1639, 0]
